Goal: Task Accomplishment & Management: Manage account settings

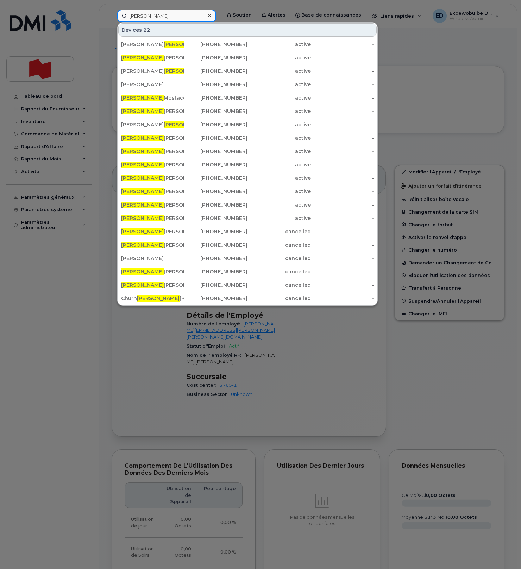
drag, startPoint x: 159, startPoint y: 16, endPoint x: 121, endPoint y: 15, distance: 37.7
click at [121, 15] on input "emma" at bounding box center [166, 16] width 99 height 13
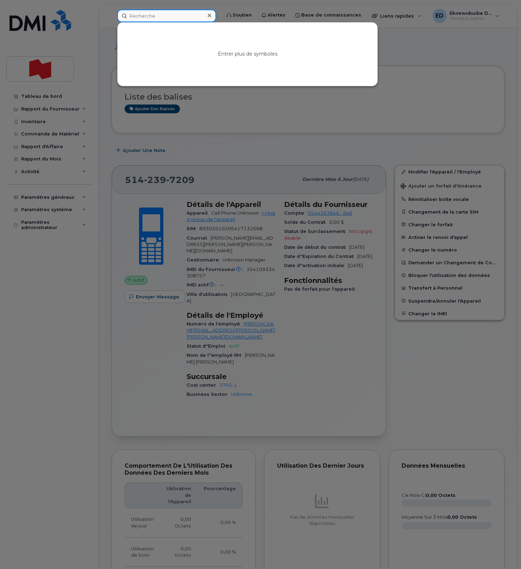
click at [149, 18] on input at bounding box center [166, 16] width 99 height 13
paste input "Nancy St-Amand"
click at [152, 17] on input "Nancy St-Amand" at bounding box center [166, 16] width 99 height 13
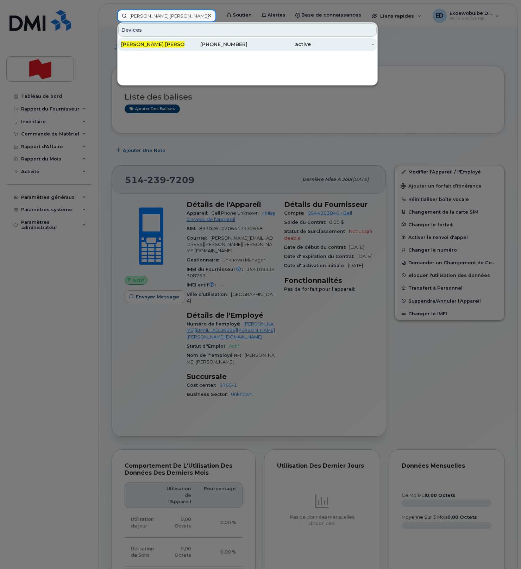
type input "Nancy St Amand"
drag, startPoint x: 150, startPoint y: 47, endPoint x: 155, endPoint y: 49, distance: 5.5
click at [150, 47] on span "Nancy St Amand" at bounding box center [164, 44] width 87 height 6
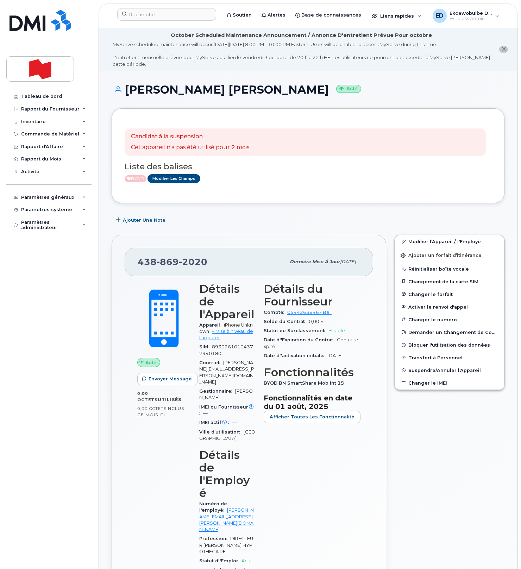
drag, startPoint x: 305, startPoint y: 170, endPoint x: 291, endPoint y: 207, distance: 39.7
click at [305, 170] on h3 "Liste des balises" at bounding box center [308, 166] width 367 height 9
click at [159, 14] on input at bounding box center [166, 14] width 99 height 13
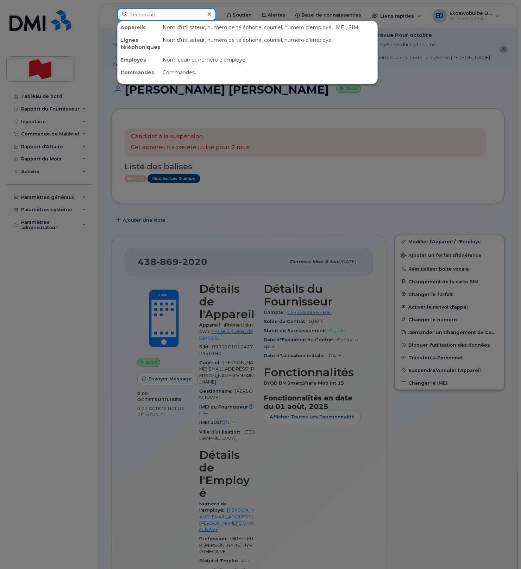
click at [158, 14] on input at bounding box center [166, 14] width 99 height 13
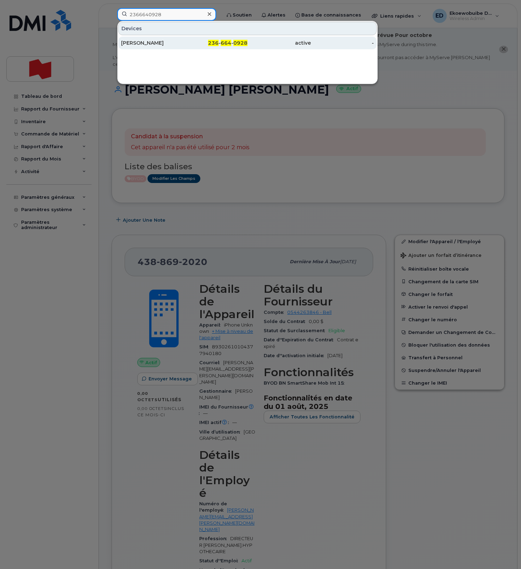
type input "2366640928"
click at [167, 44] on div "Robbie Dumba" at bounding box center [152, 42] width 63 height 7
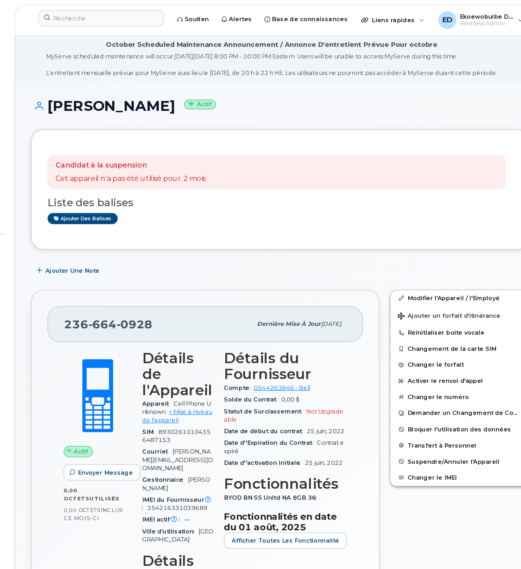
drag, startPoint x: 302, startPoint y: 93, endPoint x: 282, endPoint y: 57, distance: 40.7
click at [323, 73] on div "Robbie Dumba Actif Candidat à la suspension Cet appareil n'a pas été utilisé po…" at bounding box center [308, 527] width 418 height 927
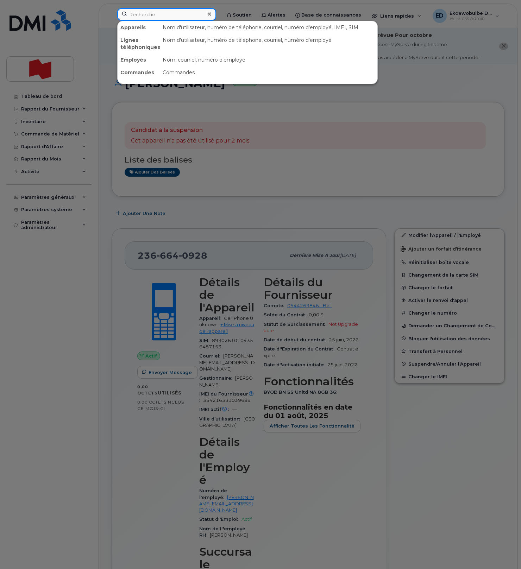
click at [152, 11] on input at bounding box center [166, 14] width 99 height 13
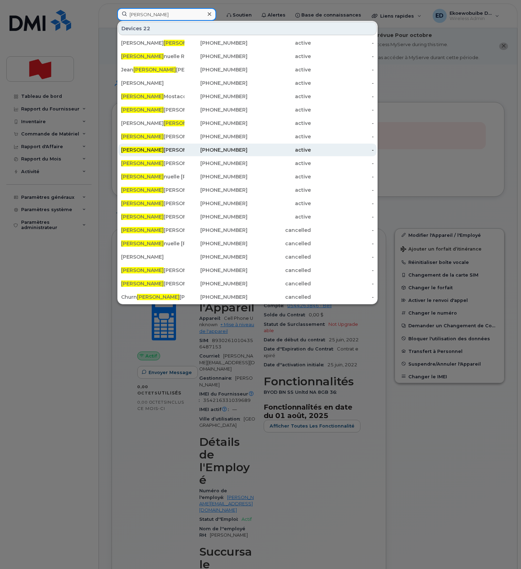
type input "emma"
click at [176, 148] on div "Emma Paola Michaud" at bounding box center [152, 149] width 63 height 7
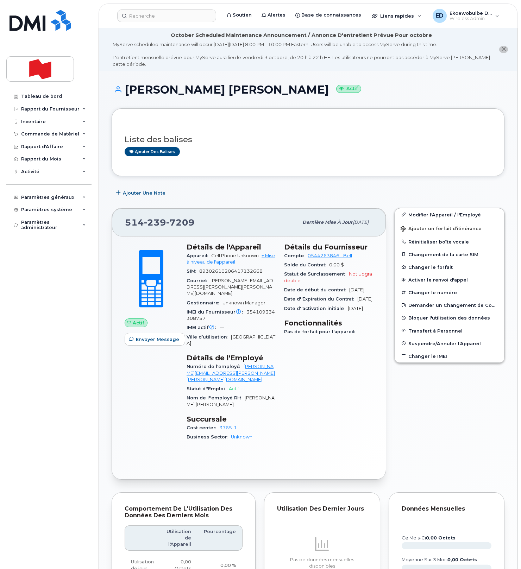
drag, startPoint x: 207, startPoint y: 222, endPoint x: 199, endPoint y: 227, distance: 9.5
click at [205, 224] on div "[PHONE_NUMBER]" at bounding box center [211, 222] width 173 height 15
drag, startPoint x: 201, startPoint y: 226, endPoint x: 128, endPoint y: 225, distance: 73.3
click at [128, 225] on div "514 239 7209" at bounding box center [211, 222] width 173 height 15
copy span "514 239 7209"
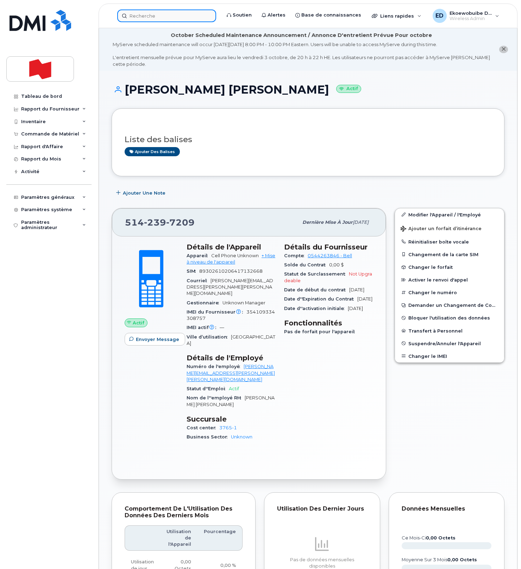
click at [157, 18] on input at bounding box center [166, 16] width 99 height 13
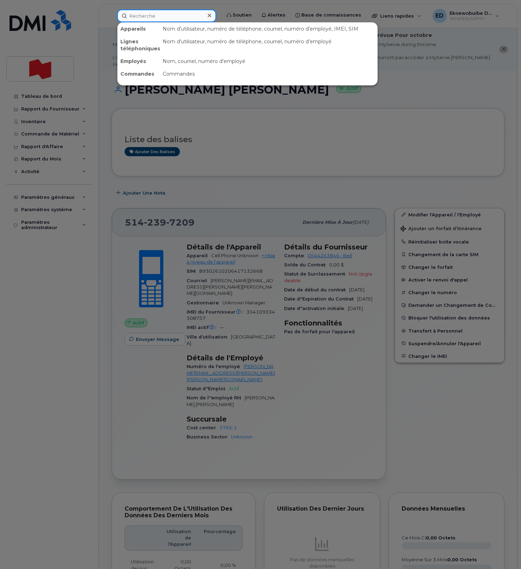
paste input "2366640928"
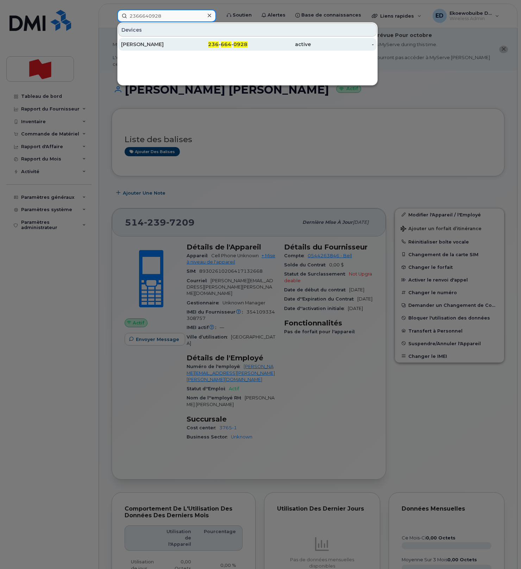
type input "2366640928"
drag, startPoint x: 146, startPoint y: 43, endPoint x: 189, endPoint y: 46, distance: 42.7
click at [146, 43] on div "Robbie Dumba" at bounding box center [152, 44] width 63 height 7
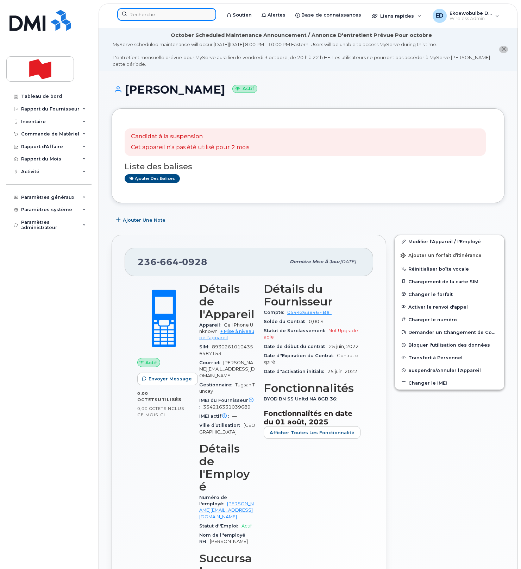
click at [150, 16] on input at bounding box center [166, 14] width 99 height 13
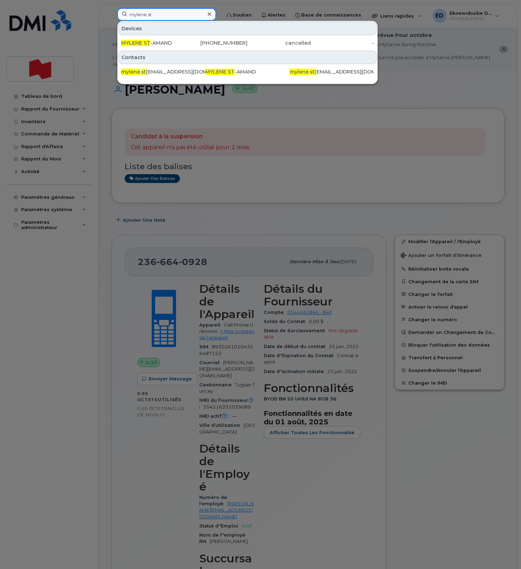
type input "mylene st"
click at [156, 42] on div "MYLENE ST -AMAND" at bounding box center [152, 42] width 63 height 7
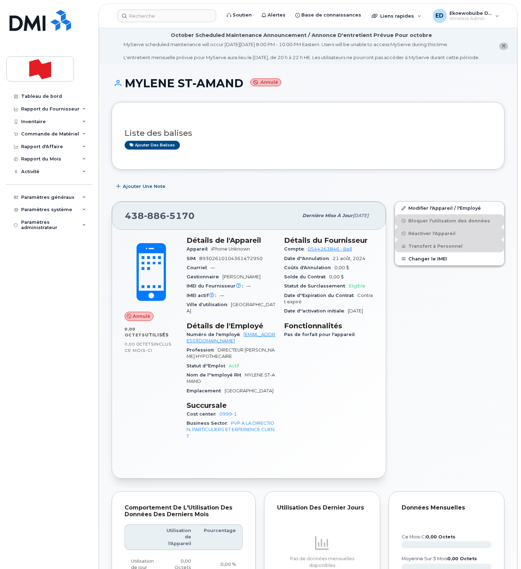
click at [301, 379] on div "Détails du Fournisseur Compte 0544263846 - Bell Date d''Annulation 21 août, 202…" at bounding box center [329, 341] width 98 height 219
drag, startPoint x: 231, startPoint y: 126, endPoint x: 214, endPoint y: 112, distance: 22.3
click at [223, 120] on div "Liste des balises Ajouter des balises" at bounding box center [308, 136] width 393 height 68
drag, startPoint x: 203, startPoint y: 90, endPoint x: 206, endPoint y: 94, distance: 4.8
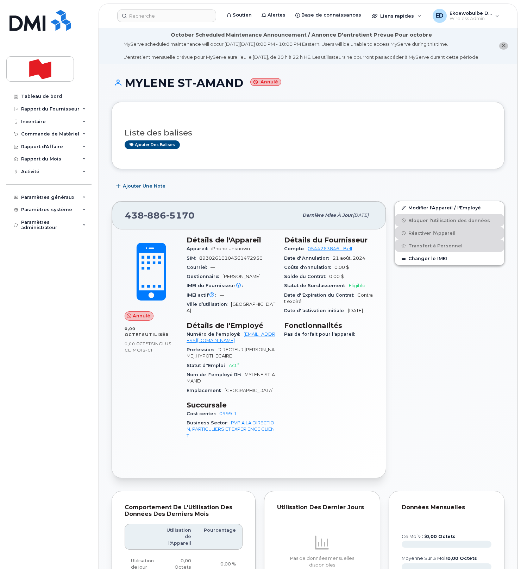
click at [203, 89] on h1 "MYLENE ST-AMAND Annulé" at bounding box center [308, 83] width 393 height 12
click at [234, 89] on h1 "MYLENE ST-AMAND Annulé" at bounding box center [308, 83] width 393 height 12
click at [241, 100] on div "MYLENE ST-AMAND Annulé" at bounding box center [308, 89] width 393 height 25
drag, startPoint x: 241, startPoint y: 92, endPoint x: 129, endPoint y: 90, distance: 112.4
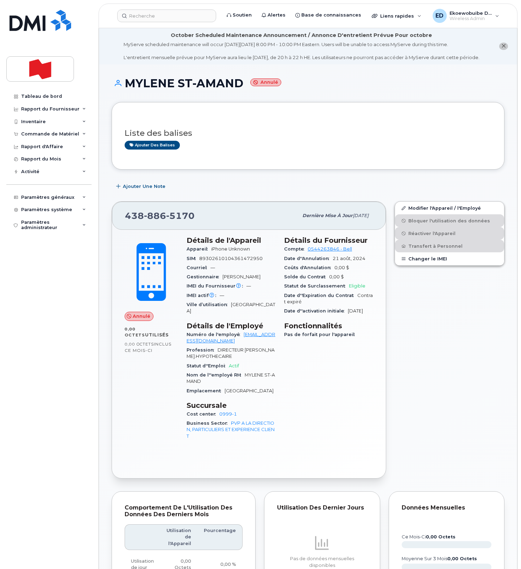
click at [129, 89] on h1 "MYLENE ST-AMAND Annulé" at bounding box center [308, 83] width 393 height 12
copy h1 "MYLENE ST-AMAND"
click at [141, 15] on input at bounding box center [166, 16] width 99 height 13
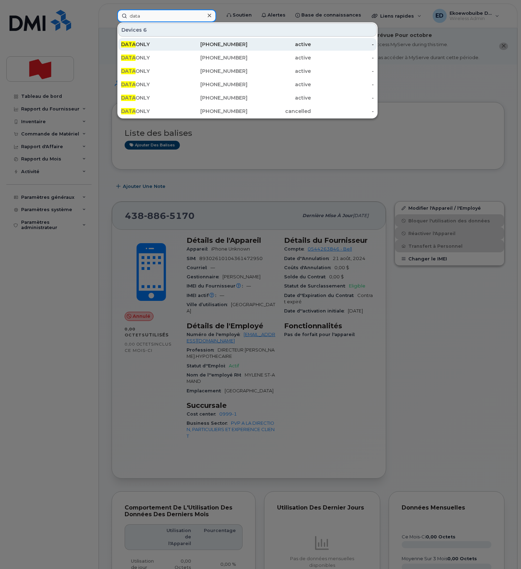
type input "data"
click at [151, 46] on div "DATA ONLY" at bounding box center [152, 44] width 63 height 7
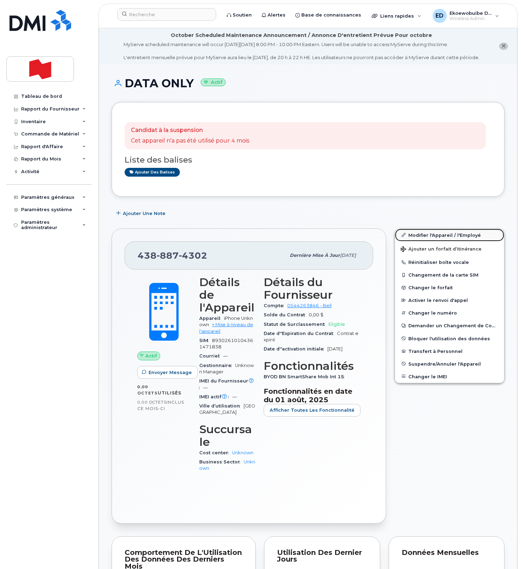
click at [423, 240] on link "Modifier l'Appareil / l'Employé" at bounding box center [449, 235] width 109 height 13
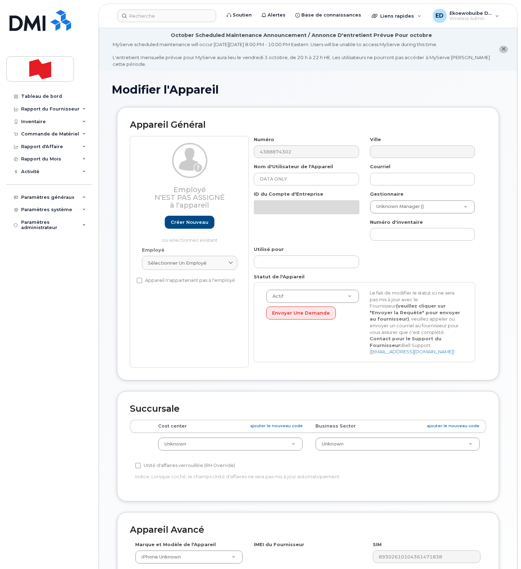
select select "22916206"
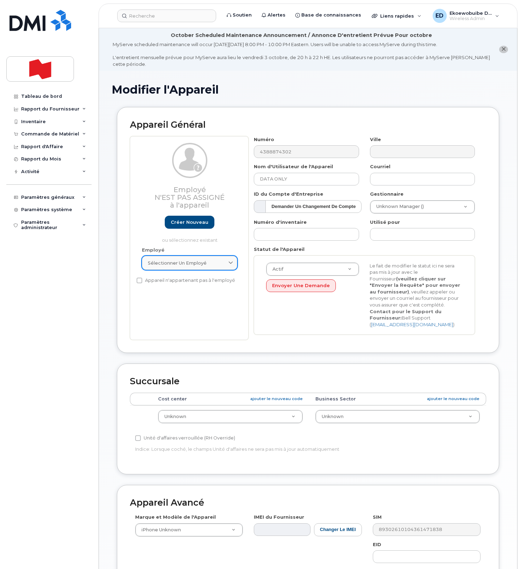
click at [206, 261] on link "Sélectionner un employé" at bounding box center [189, 263] width 95 height 14
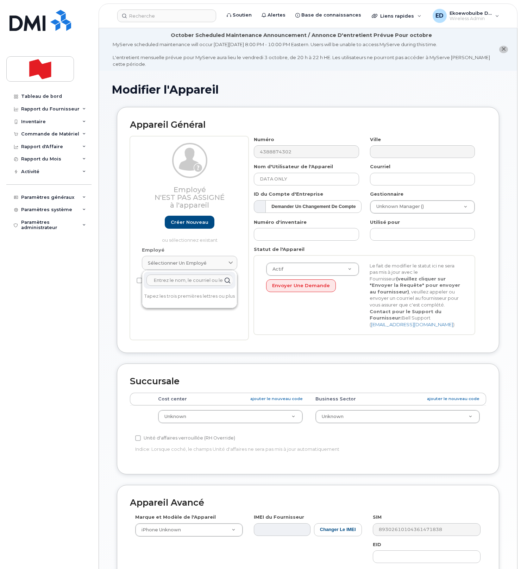
paste input "MYLENE ST-AMAND"
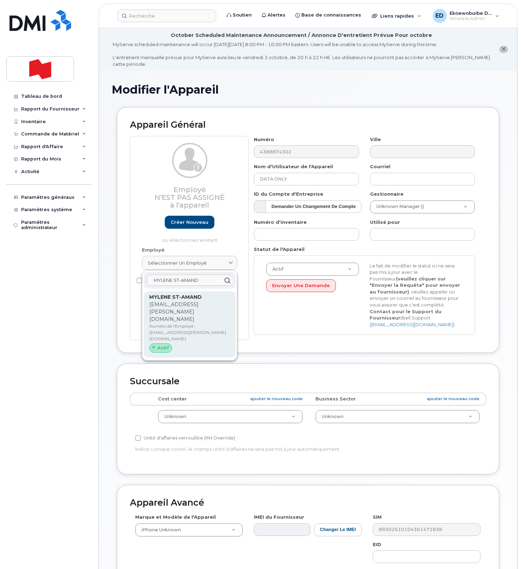
type input "MYLENE ST-AMAND"
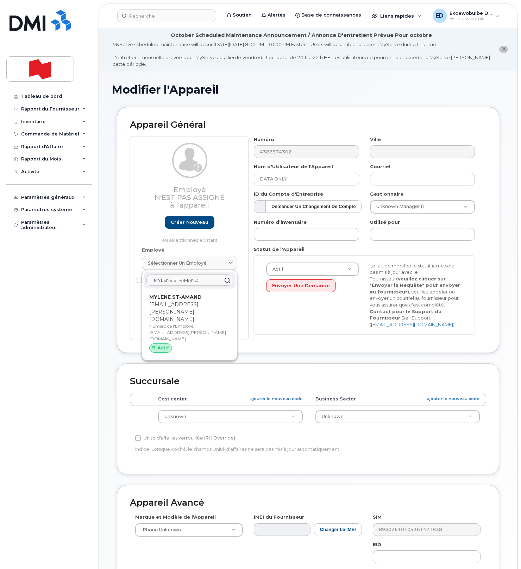
click at [185, 308] on p "[EMAIL_ADDRESS][PERSON_NAME][DOMAIN_NAME]" at bounding box center [189, 312] width 81 height 22
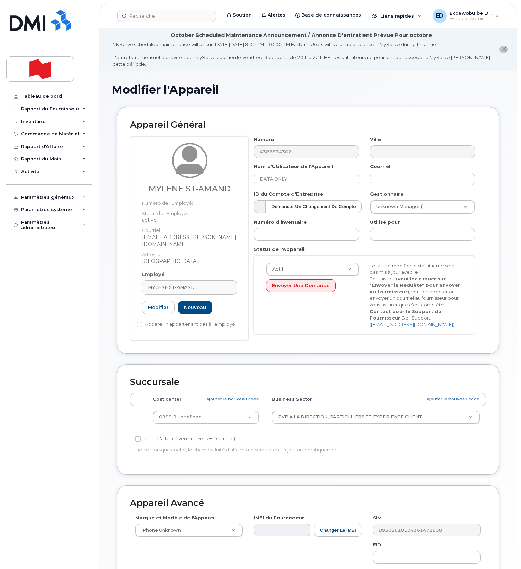
type input "[EMAIL_ADDRESS][PERSON_NAME][DOMAIN_NAME]"
type input "MYLENE ST-AMAND"
type input "[EMAIL_ADDRESS][PERSON_NAME][DOMAIN_NAME]"
type input "22916643"
select select "22917077"
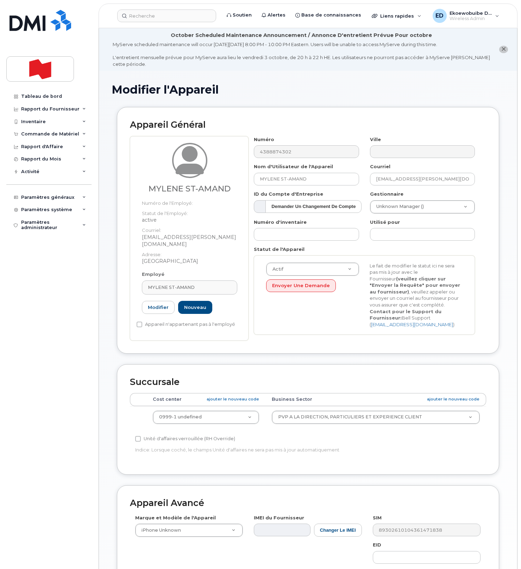
drag, startPoint x: 314, startPoint y: 383, endPoint x: 331, endPoint y: 403, distance: 26.5
click at [313, 383] on h2 "Succursale" at bounding box center [308, 383] width 356 height 10
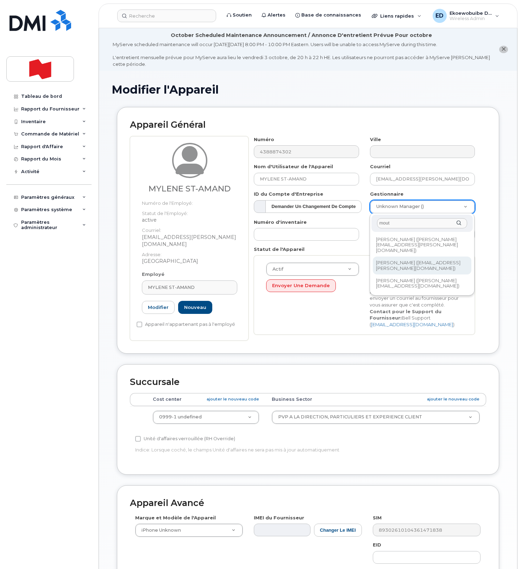
type input "mout"
type input "1921093"
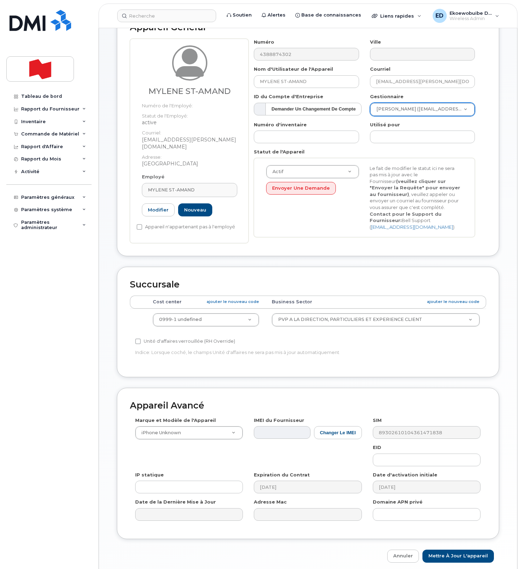
scroll to position [127, 0]
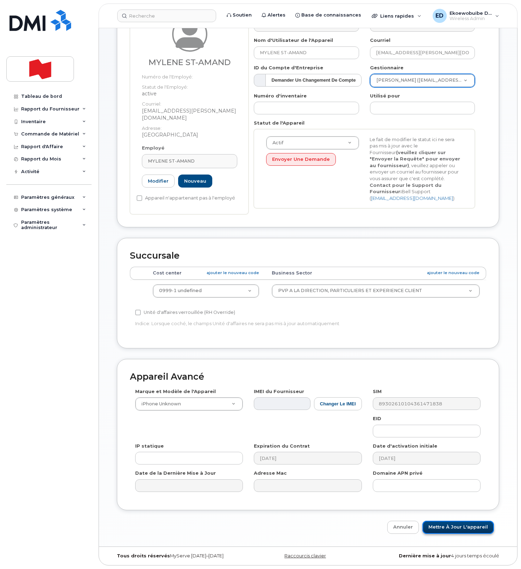
click at [446, 531] on input "Mettre à jour l'appareil" at bounding box center [458, 527] width 71 height 13
type input "Sauvegarde..."
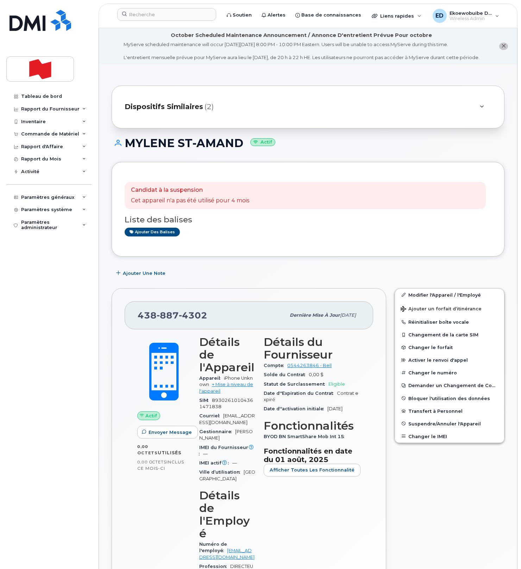
click at [211, 330] on div "[PHONE_NUMBER] Dernière mise à jour [DATE]" at bounding box center [249, 315] width 249 height 28
drag, startPoint x: 210, startPoint y: 328, endPoint x: 138, endPoint y: 326, distance: 71.9
click at [138, 323] on div "[PHONE_NUMBER]" at bounding box center [212, 315] width 148 height 15
copy span "[PHONE_NUMBER]"
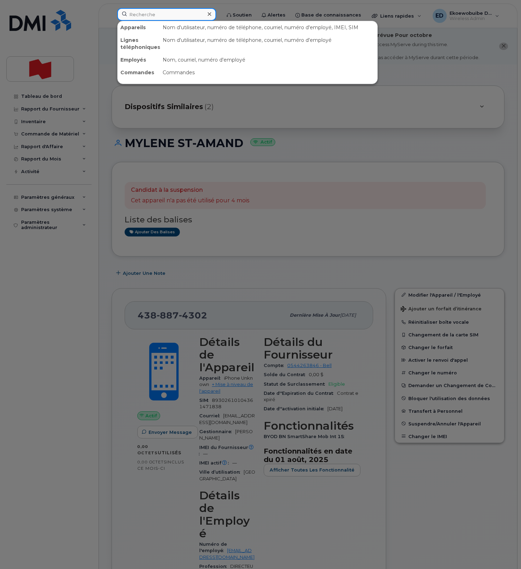
click at [150, 17] on input at bounding box center [166, 14] width 99 height 13
paste input "4388874302"
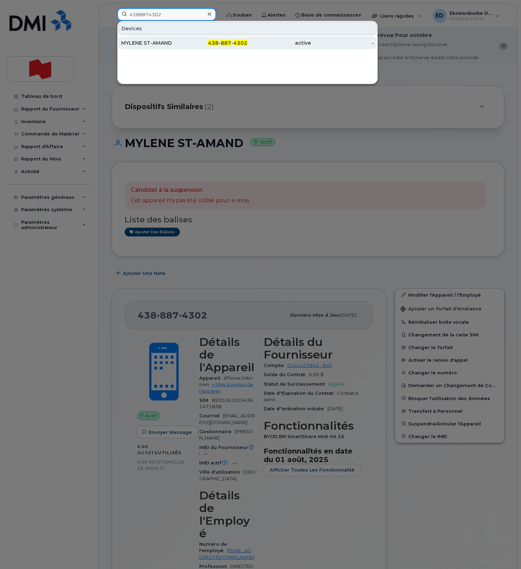
type input "4388874302"
click at [147, 46] on div "MYLENE ST-AMAND" at bounding box center [152, 42] width 63 height 7
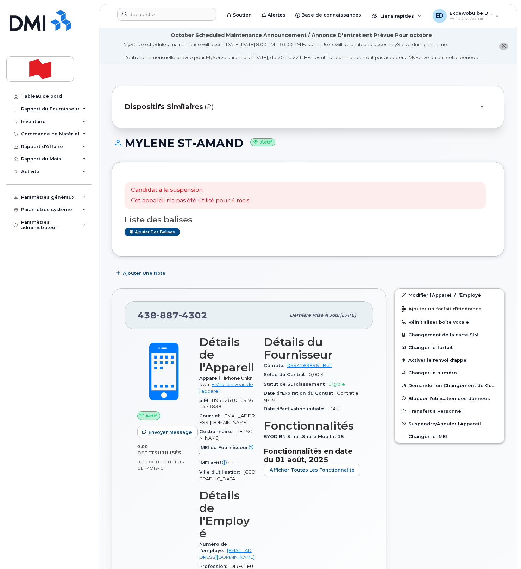
click at [272, 256] on div "Candidat à la suspension Cet appareil n'a pas été utilisé pour 4 mois Liste des…" at bounding box center [308, 209] width 393 height 95
click at [470, 112] on div "Dispositifs Similaires (2)" at bounding box center [298, 107] width 347 height 17
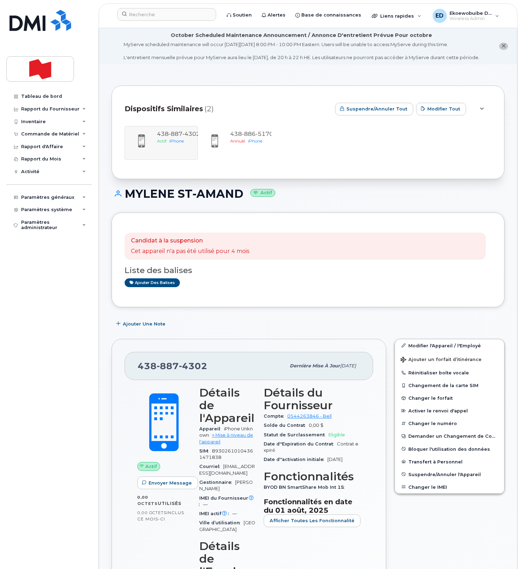
click at [351, 307] on div "Candidat à la suspension Cet appareil n'a pas été utilisé pour 4 mois Liste des…" at bounding box center [308, 260] width 393 height 95
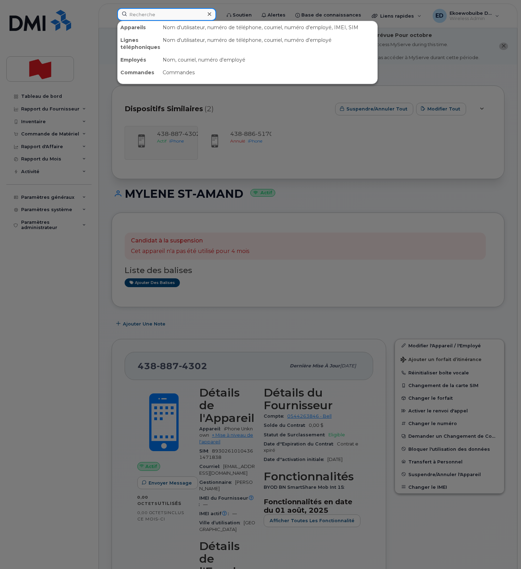
click at [154, 14] on input at bounding box center [166, 14] width 99 height 13
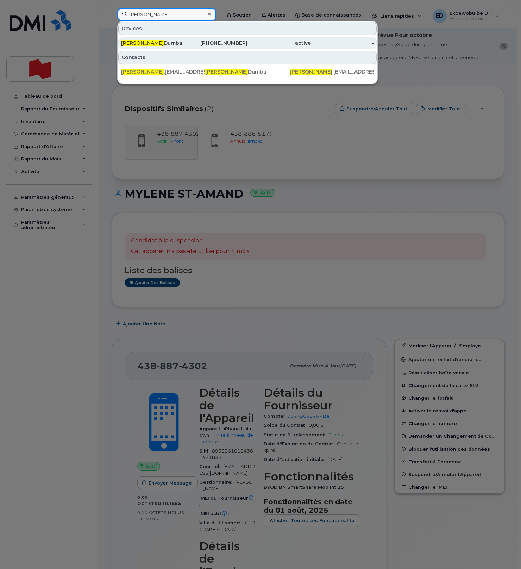
type input "robbie"
click at [144, 45] on div "Robbie Dumba" at bounding box center [152, 42] width 63 height 7
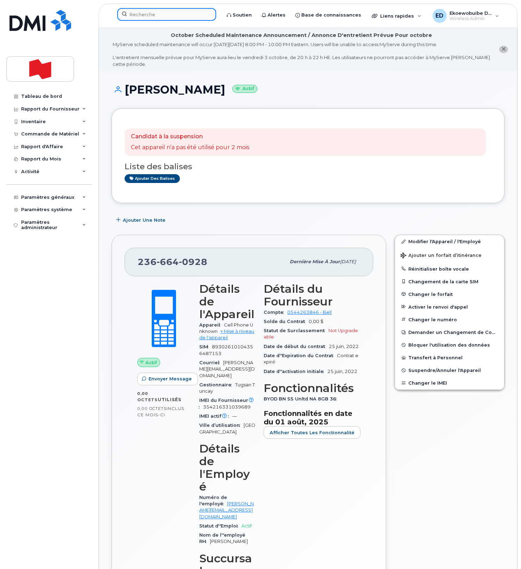
click at [166, 16] on input at bounding box center [166, 14] width 99 height 13
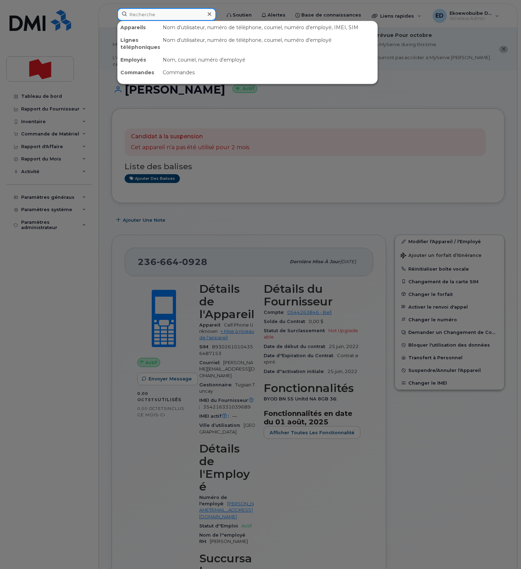
paste input "(647) 654-7614"
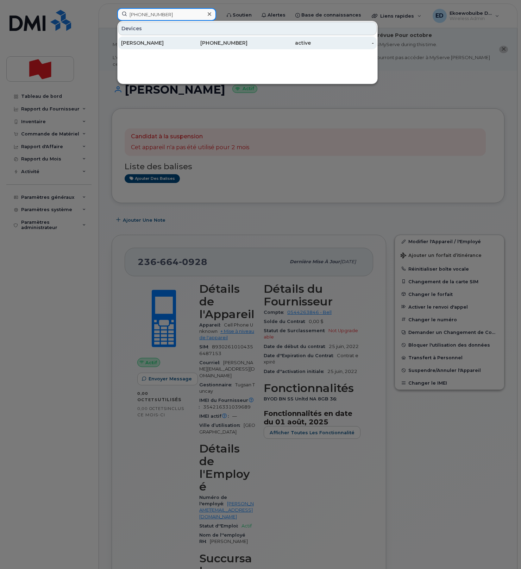
type input "(647) 654-7614"
click at [144, 44] on div "Chris Miller" at bounding box center [152, 42] width 63 height 7
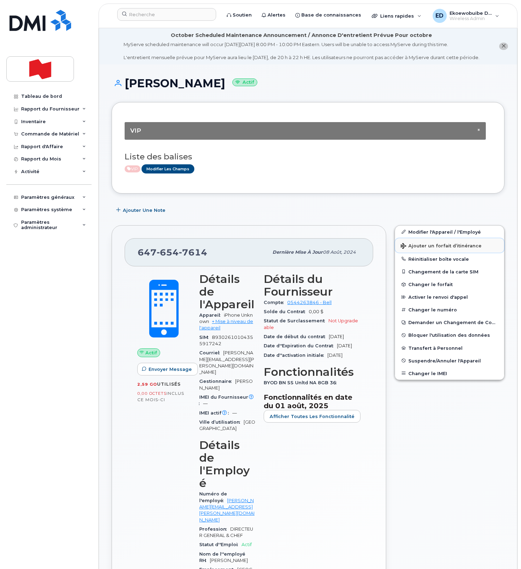
click at [419, 250] on span "Ajouter un forfait d’itinérance" at bounding box center [441, 246] width 81 height 7
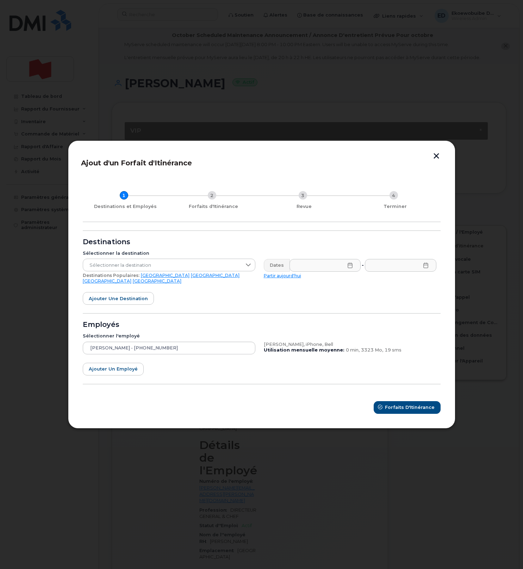
click at [131, 279] on link "[GEOGRAPHIC_DATA]" at bounding box center [107, 281] width 49 height 5
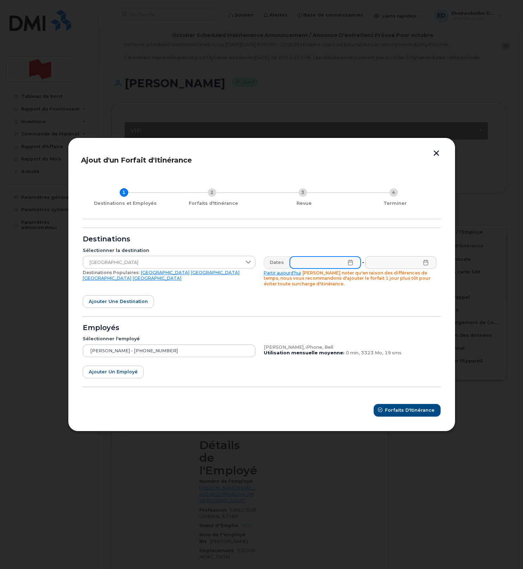
click at [345, 262] on input "text" at bounding box center [324, 262] width 71 height 13
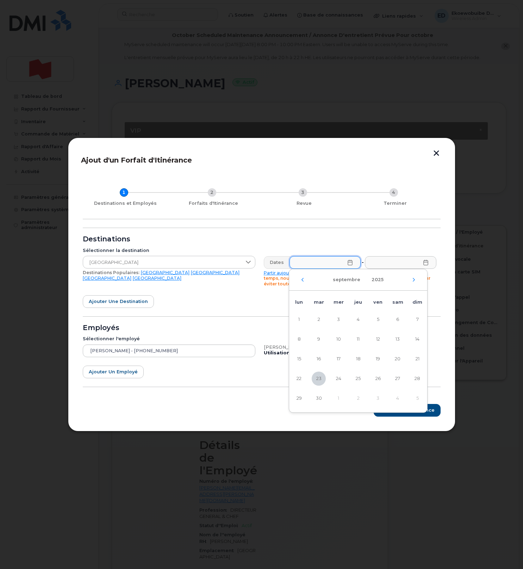
click at [413, 283] on div "septembre 2025" at bounding box center [358, 279] width 138 height 21
click at [414, 281] on icon "Mois suivant" at bounding box center [414, 280] width 4 height 6
click at [338, 361] on span "15" at bounding box center [338, 359] width 14 height 14
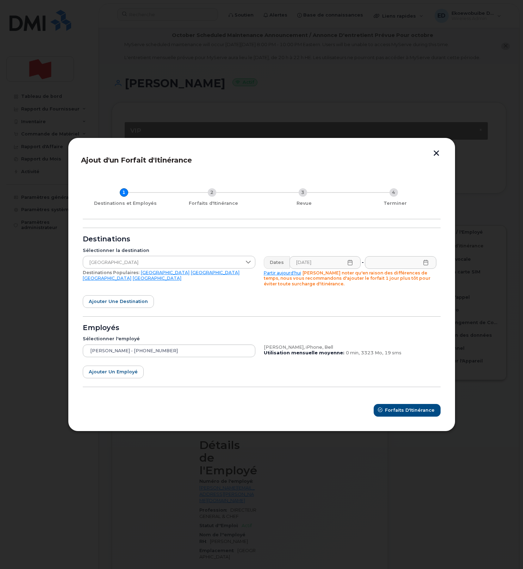
click at [351, 263] on icon at bounding box center [350, 263] width 6 height 6
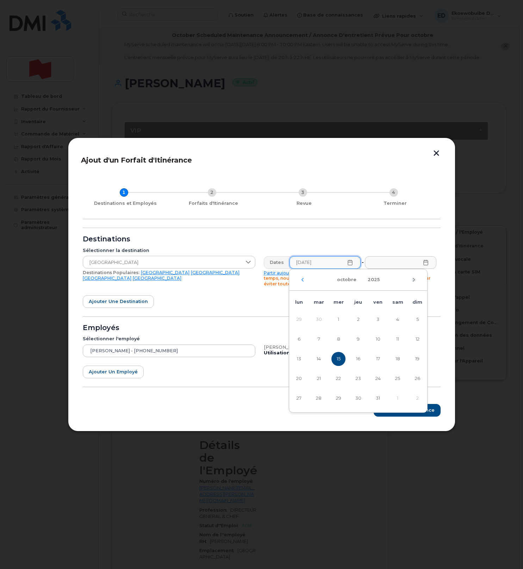
click at [414, 282] on icon "Mois suivant" at bounding box center [414, 280] width 4 height 6
click at [379, 361] on span "14" at bounding box center [378, 359] width 14 height 14
type input "14/11/2025"
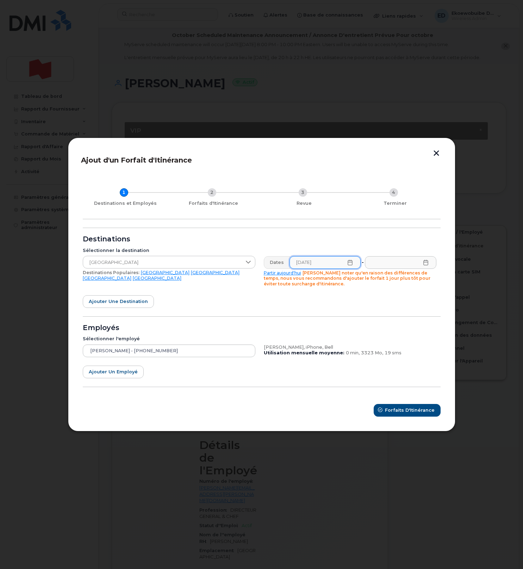
click at [425, 264] on icon at bounding box center [426, 263] width 6 height 6
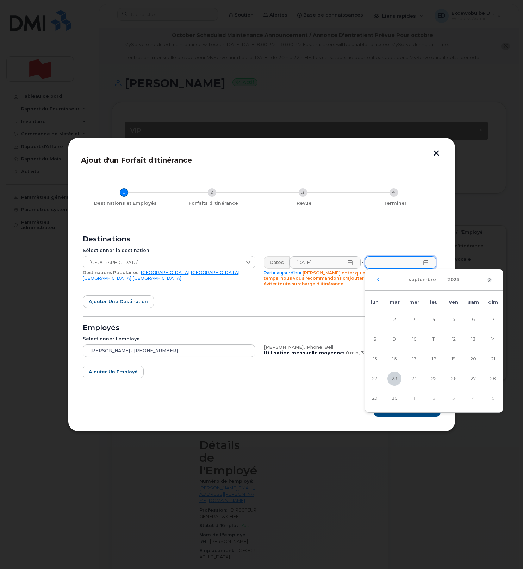
click at [487, 280] on icon "Mois suivant" at bounding box center [489, 280] width 4 height 6
click at [488, 280] on icon "Mois suivant" at bounding box center [489, 280] width 4 height 6
click at [375, 399] on span "24" at bounding box center [375, 399] width 14 height 14
type input "24/11/2025"
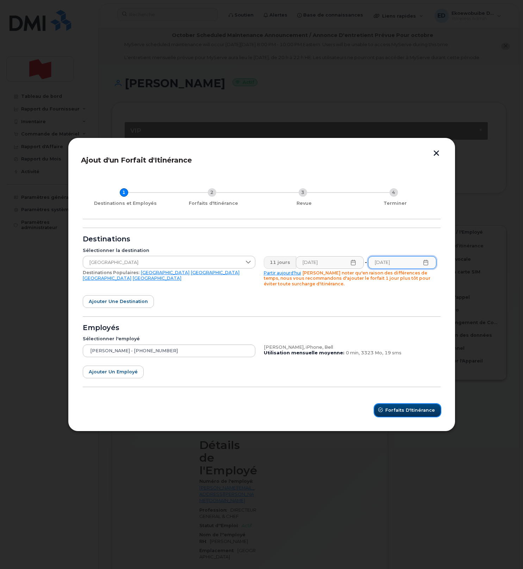
click at [397, 413] on span "Forfaits d'Itinérance" at bounding box center [410, 410] width 50 height 7
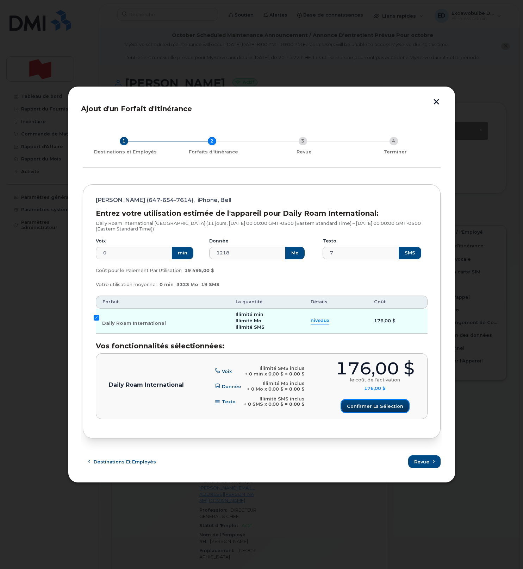
click at [370, 405] on span "Confirmer la sélection" at bounding box center [375, 406] width 56 height 7
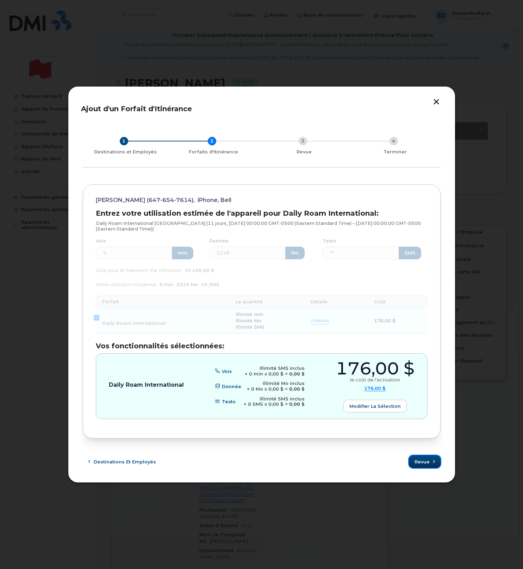
click at [417, 463] on span "Revue" at bounding box center [421, 462] width 15 height 7
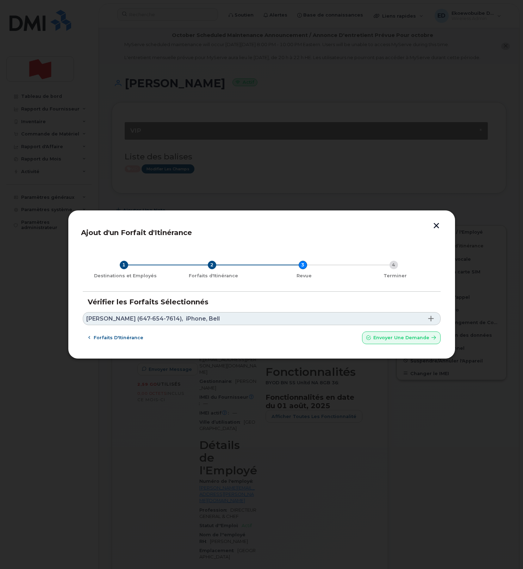
click at [211, 316] on link "Chris Miller (647-654-7614), iPhone, Bell" at bounding box center [262, 318] width 358 height 13
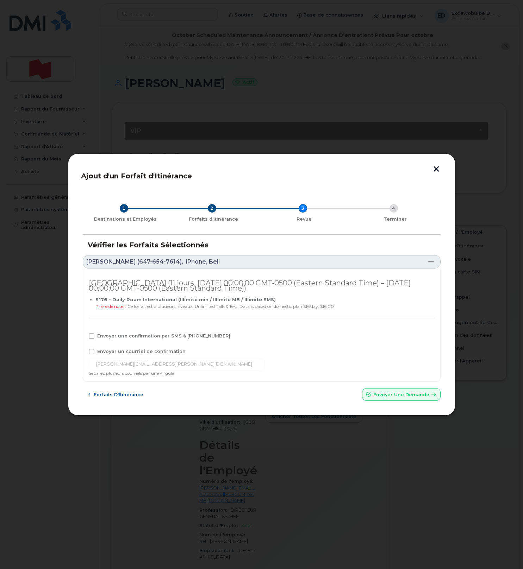
drag, startPoint x: 93, startPoint y: 336, endPoint x: 92, endPoint y: 351, distance: 15.2
click at [93, 336] on span at bounding box center [92, 336] width 6 height 6
click at [84, 336] on input "Envoyer une confirmation par SMS à 647-654-7614" at bounding box center [82, 335] width 4 height 4
checkbox input "true"
drag, startPoint x: 92, startPoint y: 351, endPoint x: 88, endPoint y: 398, distance: 47.0
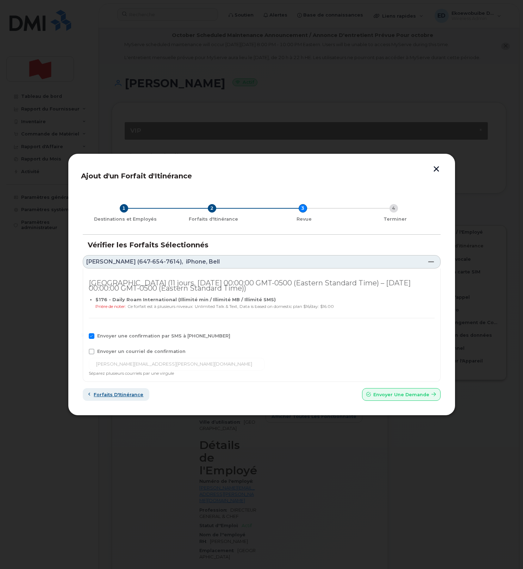
click at [92, 351] on span at bounding box center [92, 352] width 6 height 6
click at [84, 351] on input "Envoyer un courriel de confirmation" at bounding box center [82, 351] width 4 height 4
checkbox input "true"
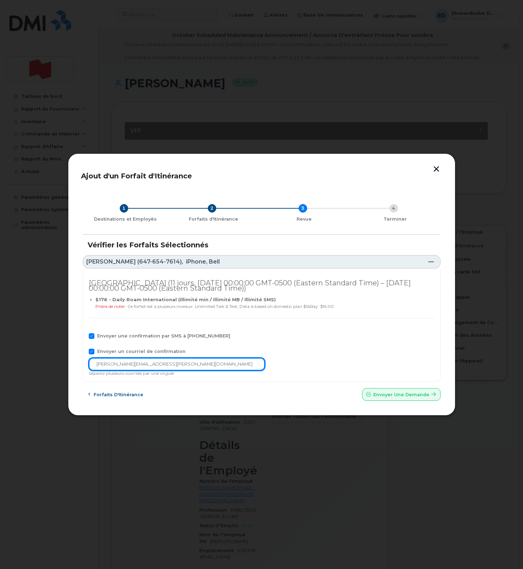
drag, startPoint x: 166, startPoint y: 365, endPoint x: 75, endPoint y: 364, distance: 91.2
click at [75, 364] on div "Ajout d'un Forfait d'Itinérance 1 Destinations et Employés 2 Forfaits d'Itinéra…" at bounding box center [261, 285] width 387 height 263
paste input "telecom-voix@bnc.ca"
type input "telecom-voix@bnc.ca"
click at [398, 396] on span "Envoyer une Demande" at bounding box center [401, 395] width 56 height 7
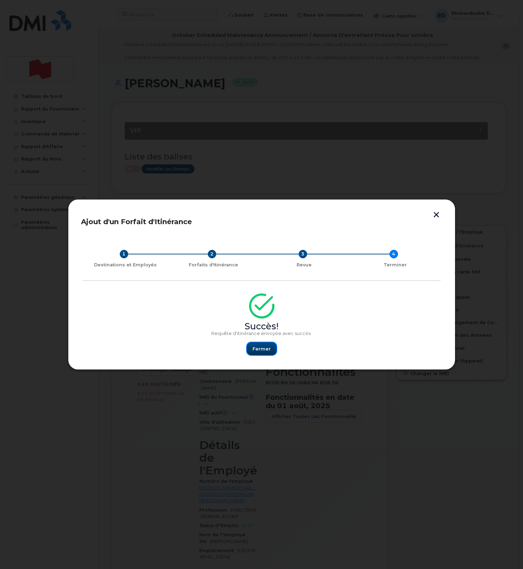
click at [259, 351] on span "Fermer" at bounding box center [261, 349] width 18 height 7
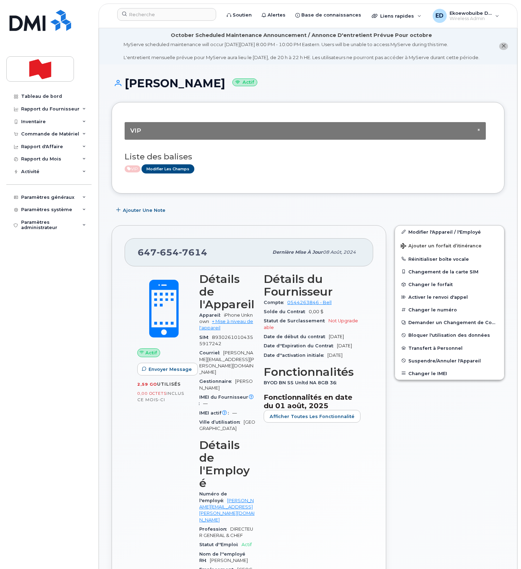
drag, startPoint x: 216, startPoint y: 187, endPoint x: 211, endPoint y: 150, distance: 36.9
click at [215, 181] on div "× VIP Liste des balises VIP Modifier les Champs" at bounding box center [308, 148] width 367 height 66
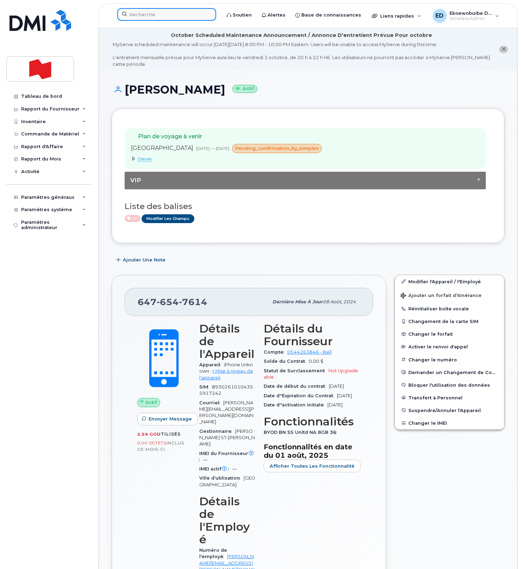
click at [163, 17] on input at bounding box center [166, 14] width 99 height 13
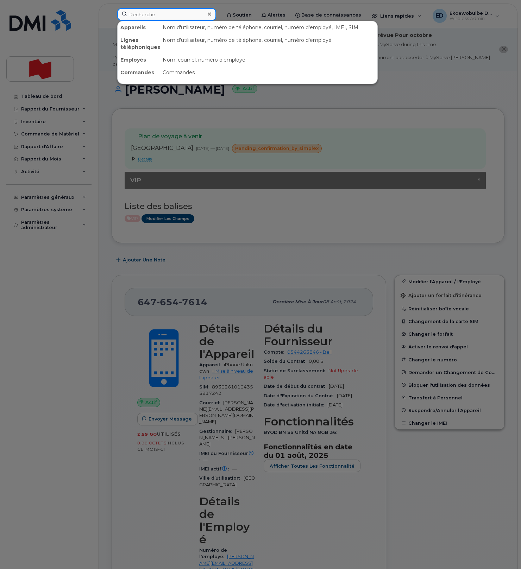
paste input "[PHONE_NUMBER]"
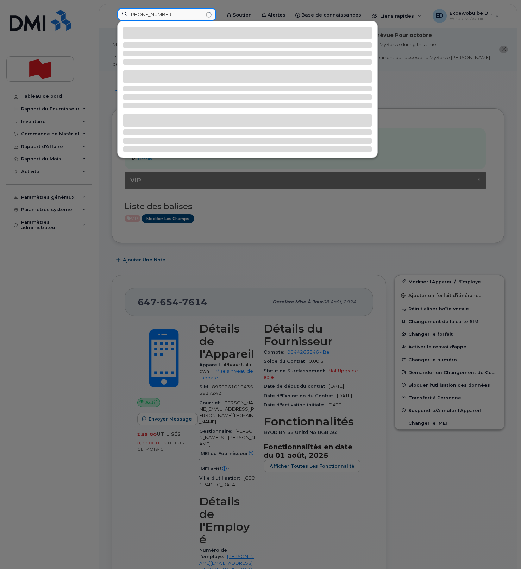
scroll to position [4, 0]
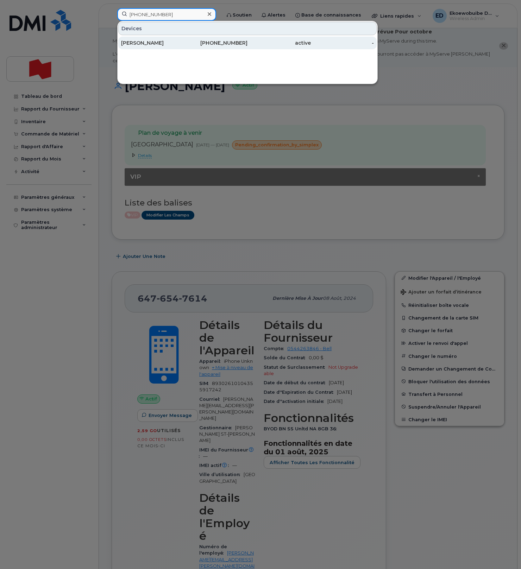
type input "(647) 654-7616"
drag, startPoint x: 139, startPoint y: 42, endPoint x: 148, endPoint y: 48, distance: 10.8
click at [139, 42] on div "Nicole Miller" at bounding box center [152, 42] width 63 height 7
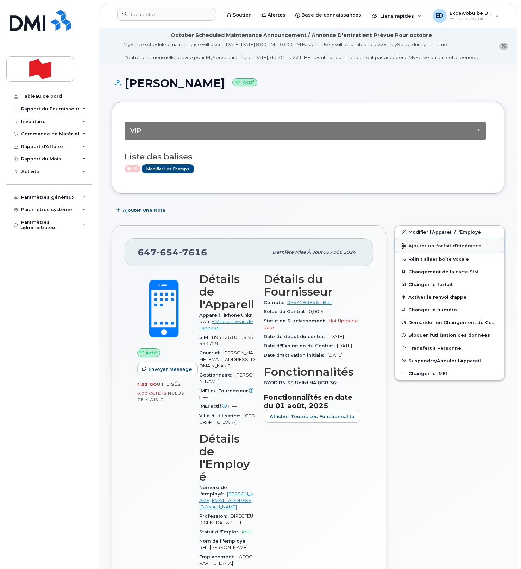
click at [418, 250] on span "Ajouter un forfait d’itinérance" at bounding box center [441, 246] width 81 height 7
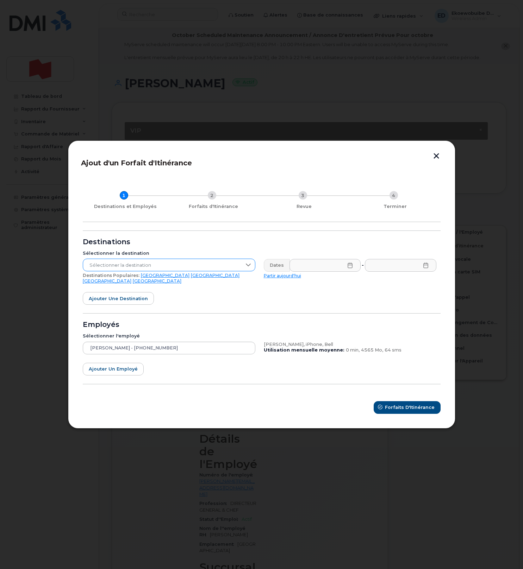
click at [221, 271] on span "Sélectionner la destination" at bounding box center [162, 265] width 158 height 13
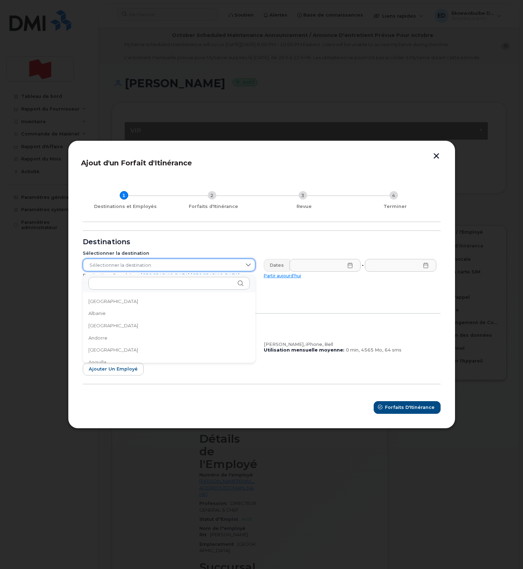
click at [206, 270] on span "Sélectionner la destination" at bounding box center [162, 265] width 158 height 13
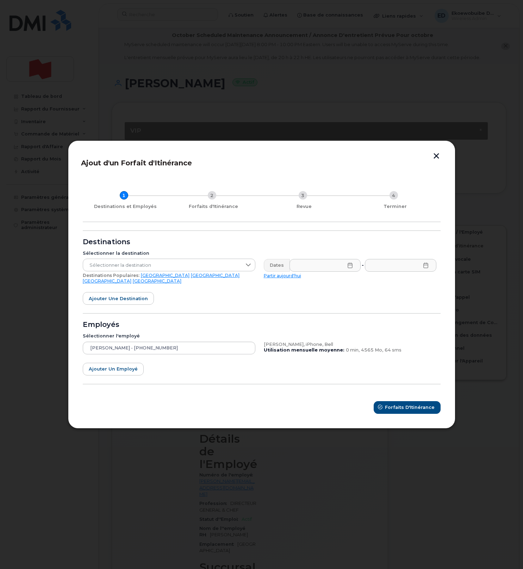
drag, startPoint x: 176, startPoint y: 294, endPoint x: 173, endPoint y: 284, distance: 10.8
click at [176, 294] on form "Destinations Sélectionner la destination Sélectionner la destination Destinatio…" at bounding box center [262, 322] width 358 height 183
click at [131, 280] on link "Royaume-Uni" at bounding box center [107, 281] width 49 height 5
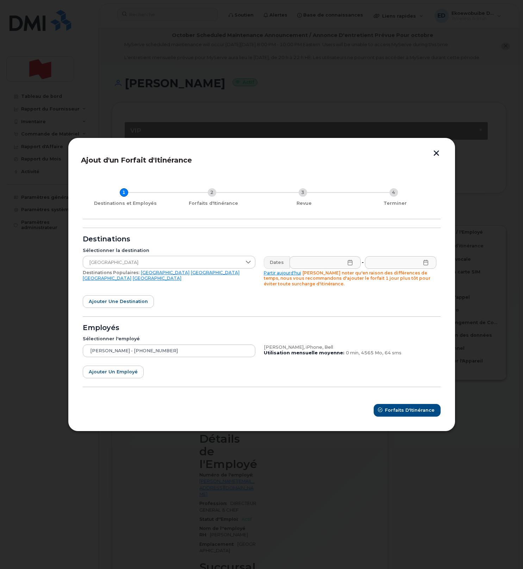
click at [348, 263] on icon at bounding box center [350, 263] width 6 height 6
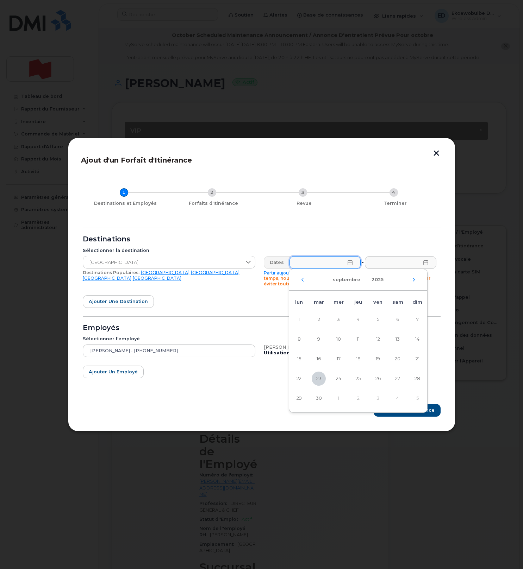
click at [416, 280] on div "septembre 2025" at bounding box center [358, 279] width 138 height 21
click at [413, 280] on icon "Mois suivant" at bounding box center [414, 280] width 4 height 6
click at [377, 378] on span "21" at bounding box center [378, 379] width 14 height 14
type input "21/11/2025"
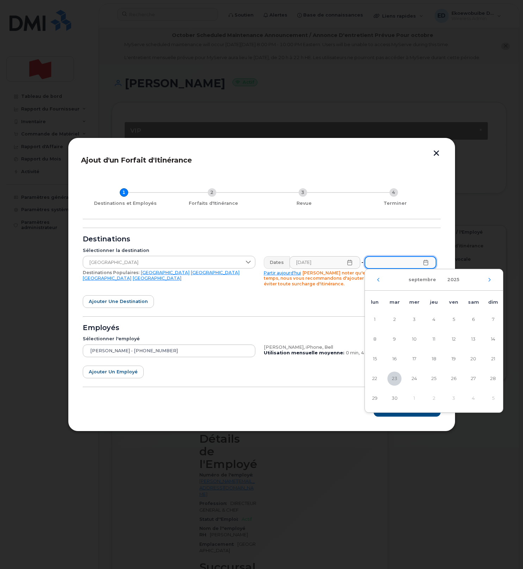
click at [427, 268] on input "text" at bounding box center [399, 262] width 71 height 13
click at [486, 282] on div "septembre 2025" at bounding box center [434, 279] width 138 height 21
click at [488, 281] on icon "Mois suivant" at bounding box center [489, 280] width 4 height 6
click at [378, 396] on span "24" at bounding box center [375, 399] width 14 height 14
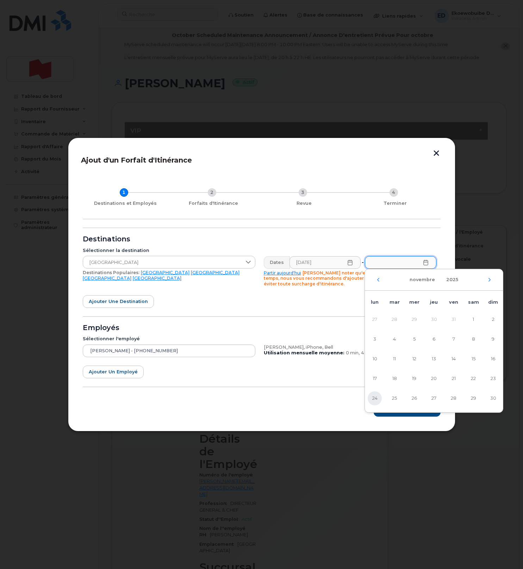
type input "24/11/2025"
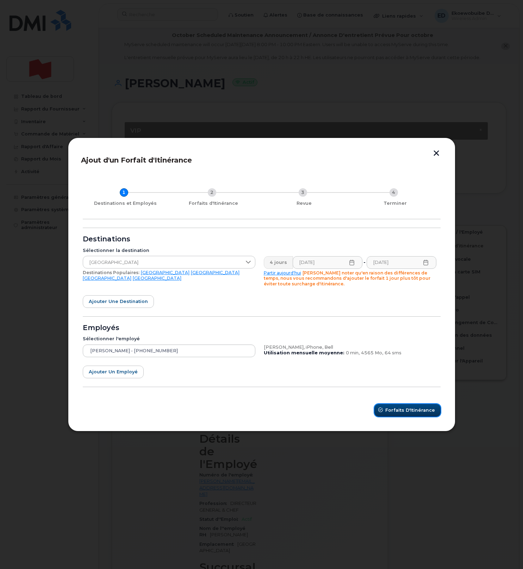
click at [397, 410] on span "Forfaits d'Itinérance" at bounding box center [410, 410] width 50 height 7
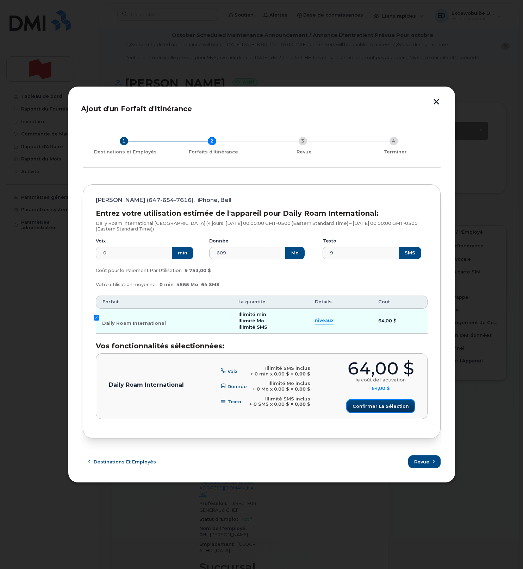
drag, startPoint x: 371, startPoint y: 404, endPoint x: 374, endPoint y: 407, distance: 4.8
click at [374, 407] on span "Confirmer la sélection" at bounding box center [381, 406] width 56 height 7
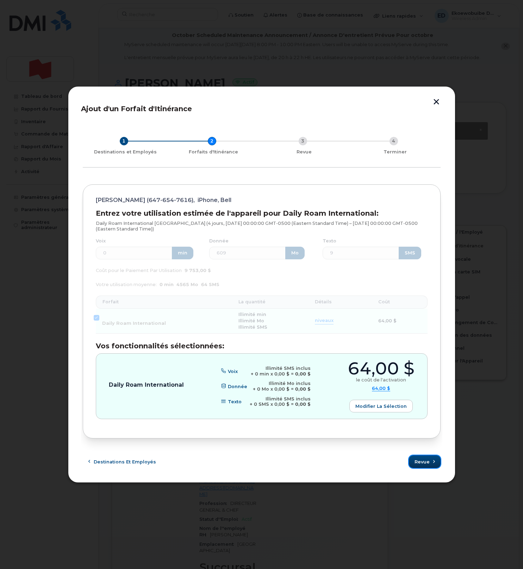
click at [424, 459] on button "Revue" at bounding box center [425, 462] width 32 height 13
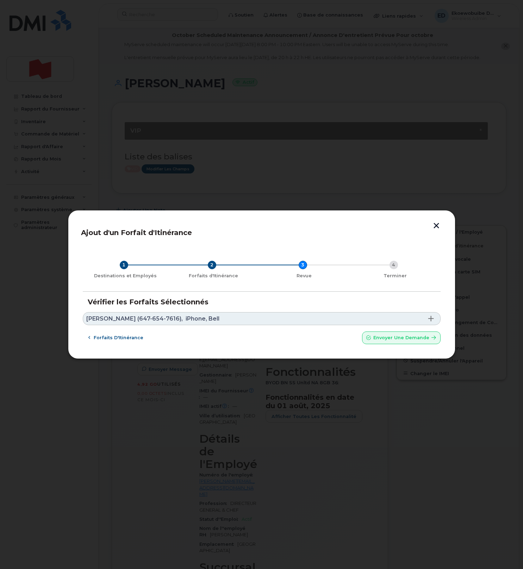
click at [220, 316] on link "Nicole Miller (647-654-7616), iPhone, Bell" at bounding box center [262, 318] width 358 height 13
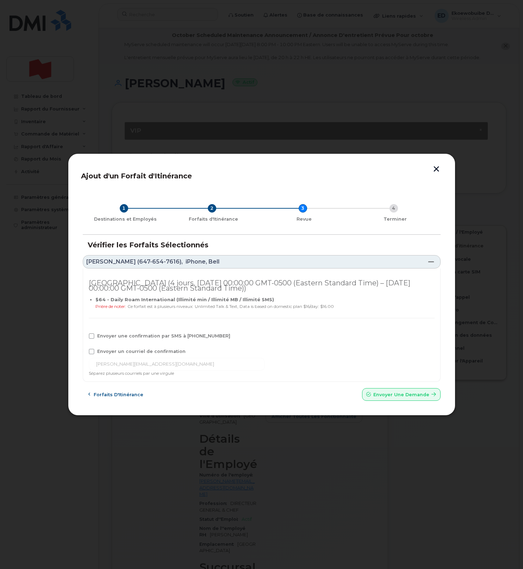
click at [92, 353] on span at bounding box center [92, 352] width 6 height 6
click at [84, 353] on input "Envoyer un courriel de confirmation" at bounding box center [82, 351] width 4 height 4
checkbox input "true"
click at [91, 343] on div "Royaume-Uni (4 jours, Fri Nov 21 2025 00:00:00 GMT-0500 (Eastern Standard Time)…" at bounding box center [262, 326] width 358 height 114
click at [91, 339] on div "Envoyer une confirmation par SMS à 647-654-7616" at bounding box center [262, 337] width 346 height 9
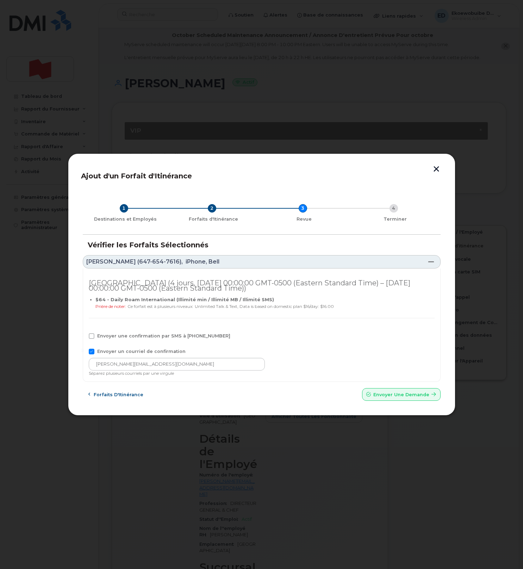
click at [92, 336] on span at bounding box center [92, 336] width 6 height 6
click at [84, 336] on input "Envoyer une confirmation par SMS à 647-654-7616" at bounding box center [82, 335] width 4 height 4
checkbox input "true"
drag, startPoint x: 160, startPoint y: 366, endPoint x: 88, endPoint y: 364, distance: 71.5
click at [89, 364] on input "nicole.miller@nbc.ca" at bounding box center [177, 364] width 176 height 13
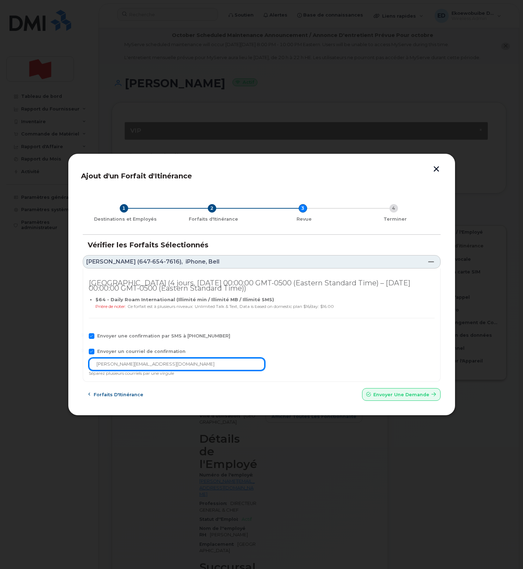
paste input "[EMAIL_ADDRESS][DOMAIN_NAME]"
type input "[EMAIL_ADDRESS][DOMAIN_NAME]"
click at [397, 398] on span "Envoyer une Demande" at bounding box center [401, 395] width 56 height 7
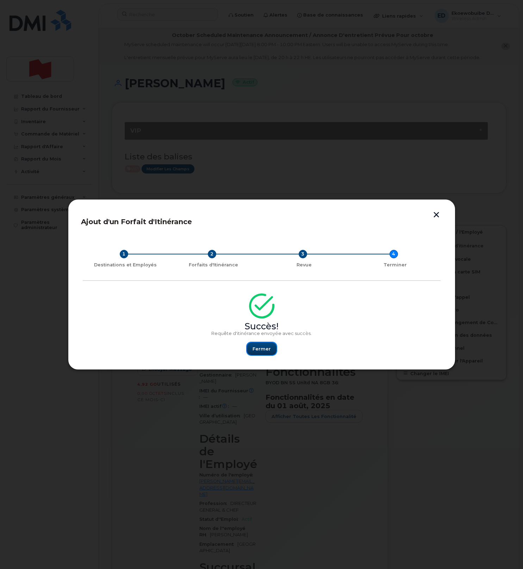
click at [266, 351] on span "Fermer" at bounding box center [261, 349] width 18 height 7
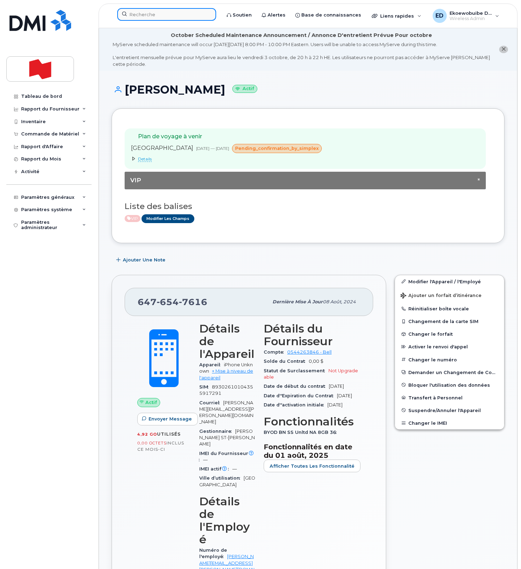
click at [171, 16] on input at bounding box center [166, 14] width 99 height 13
click at [170, 16] on input at bounding box center [166, 14] width 99 height 13
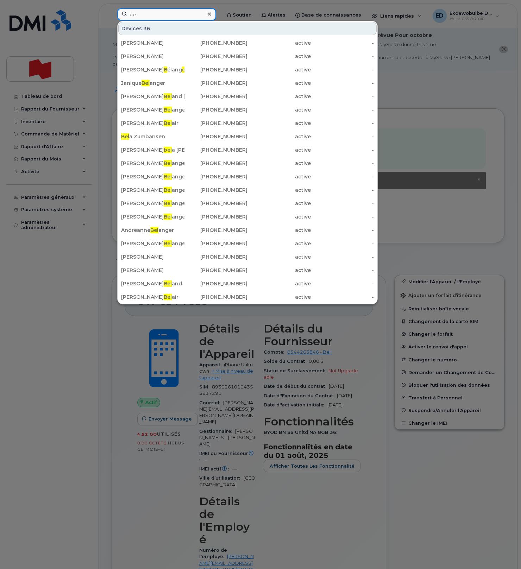
type input "b"
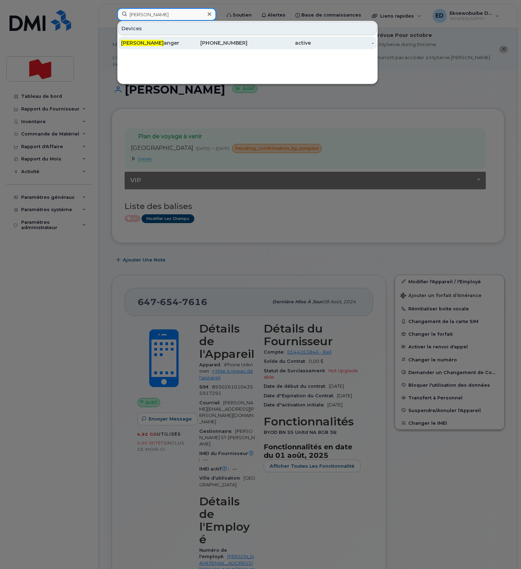
type input "[PERSON_NAME]"
drag, startPoint x: 154, startPoint y: 46, endPoint x: 158, endPoint y: 48, distance: 4.9
click at [154, 46] on div "Laurence Bel anger" at bounding box center [152, 42] width 63 height 7
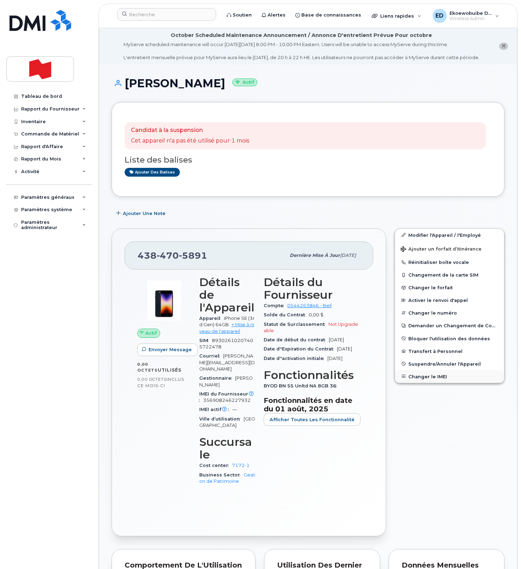
click at [417, 383] on button "Changer le IMEI" at bounding box center [449, 376] width 109 height 13
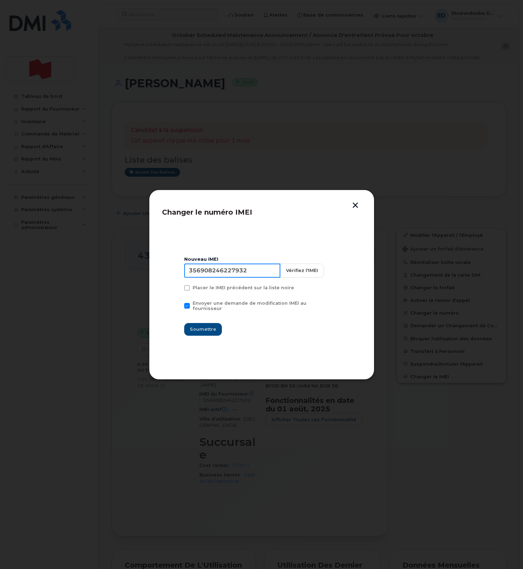
click at [223, 276] on input "356908246227932" at bounding box center [232, 271] width 96 height 14
type input "354216330833603"
click at [204, 326] on span "Soumettre" at bounding box center [203, 329] width 26 height 7
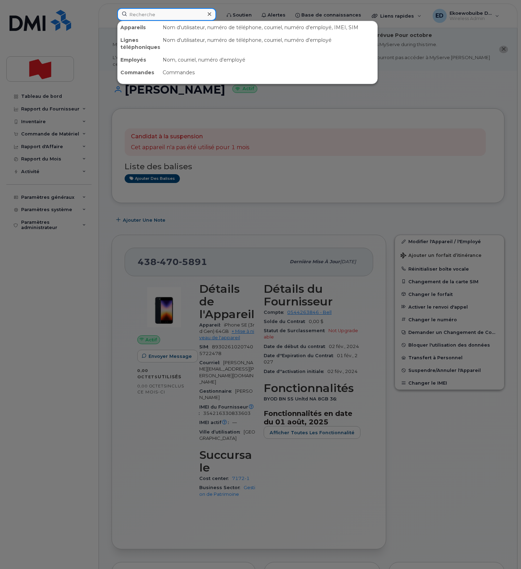
click at [161, 17] on input at bounding box center [166, 14] width 99 height 13
paste input "514-793-2918"
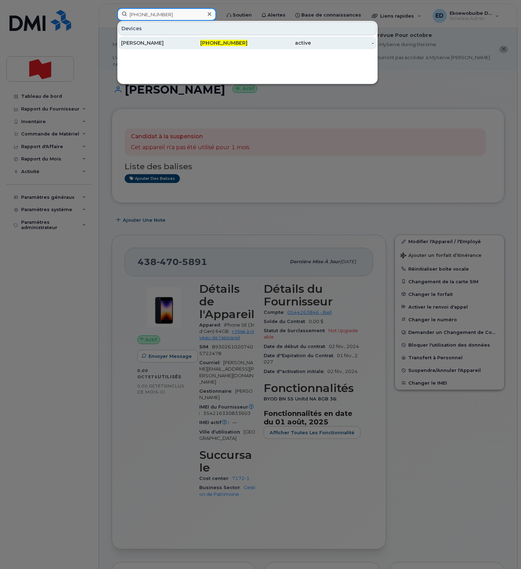
type input "514-793-2918"
click at [155, 43] on div "[PERSON_NAME]" at bounding box center [152, 42] width 63 height 7
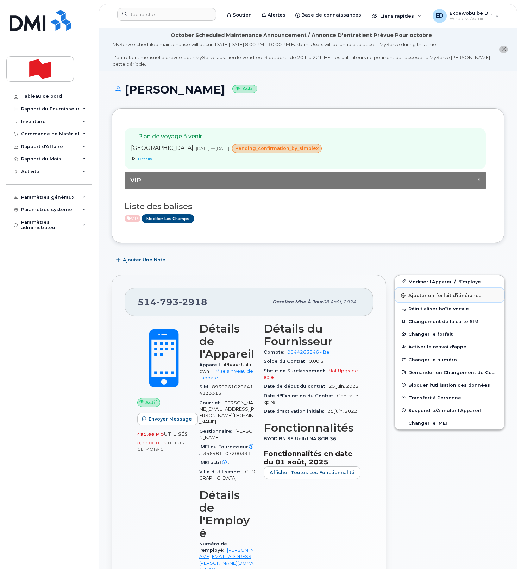
click at [422, 298] on span "Ajouter un forfait d’itinérance" at bounding box center [441, 296] width 81 height 7
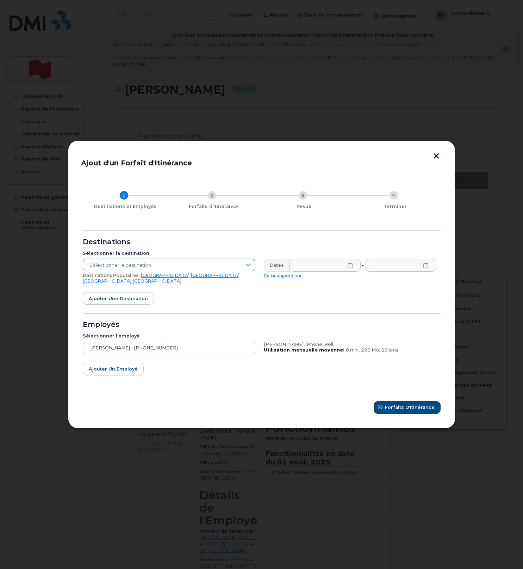
click at [182, 270] on span "Sélectionner la destination" at bounding box center [162, 265] width 158 height 13
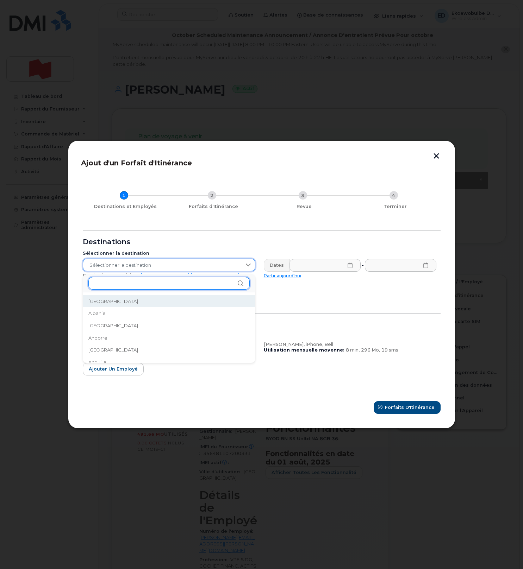
click at [121, 288] on input "text" at bounding box center [168, 283] width 161 height 13
type input "ital"
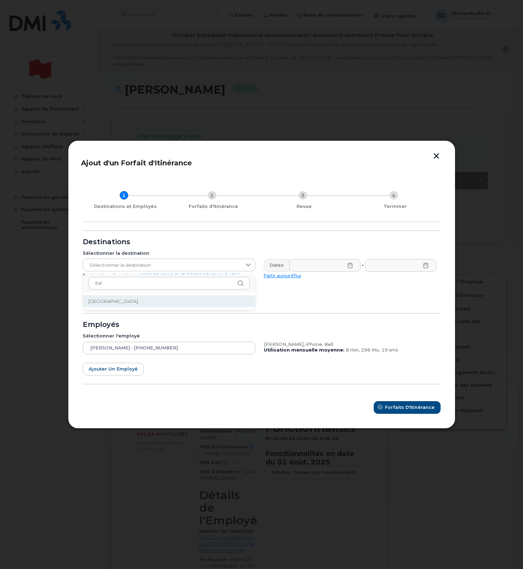
click at [112, 298] on li "Italie" at bounding box center [169, 301] width 173 height 12
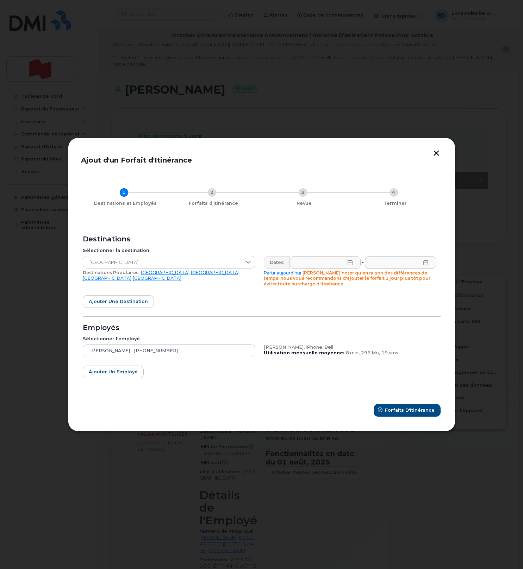
click at [351, 264] on icon at bounding box center [350, 263] width 6 height 6
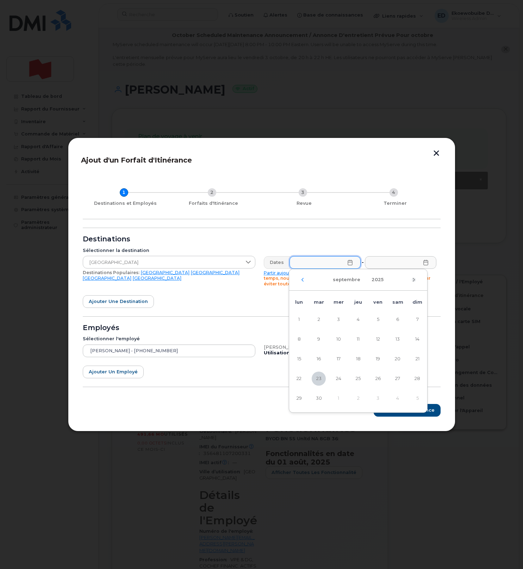
click at [412, 280] on icon "Mois suivant" at bounding box center [414, 280] width 4 height 6
click at [382, 339] on span "10" at bounding box center [378, 339] width 14 height 14
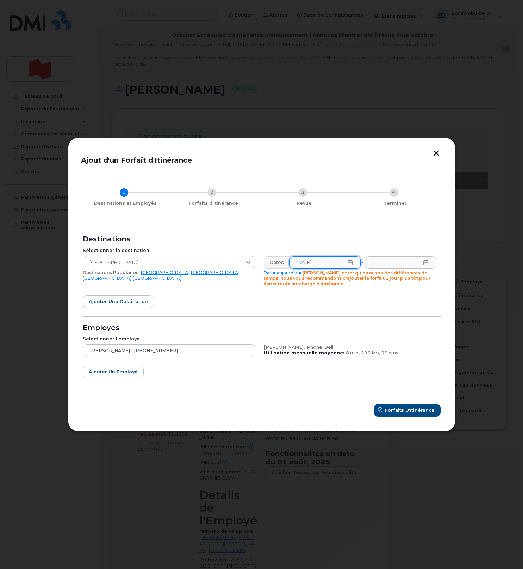
click at [348, 264] on icon at bounding box center [350, 263] width 5 height 6
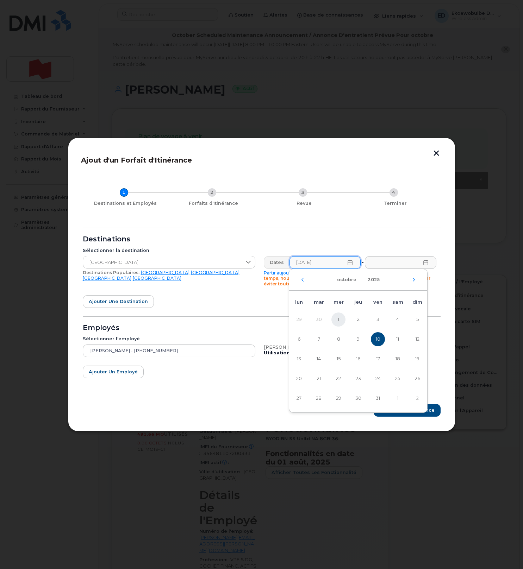
click at [339, 319] on span "1" at bounding box center [338, 320] width 14 height 14
type input "01/10/2025"
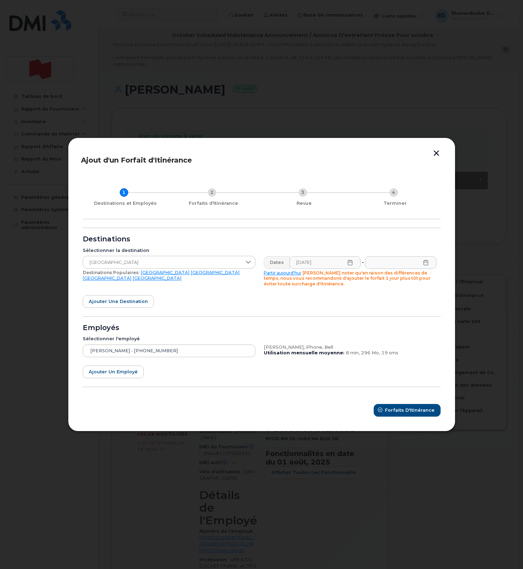
click at [426, 265] on icon at bounding box center [425, 263] width 5 height 6
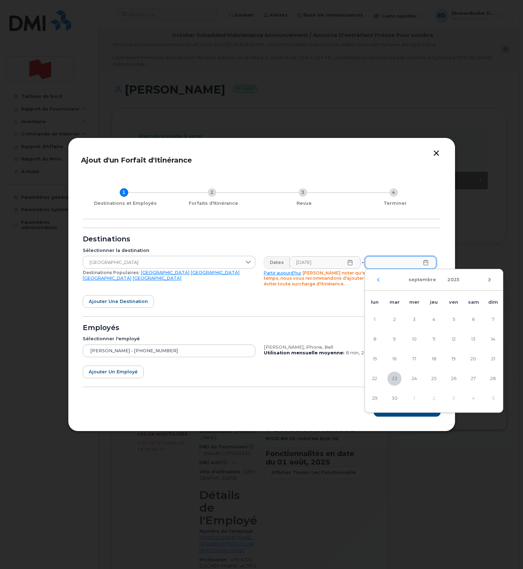
click at [490, 281] on icon "Mois suivant" at bounding box center [489, 280] width 4 height 6
click at [394, 360] on span "14" at bounding box center [394, 359] width 14 height 14
type input "14/10/2025"
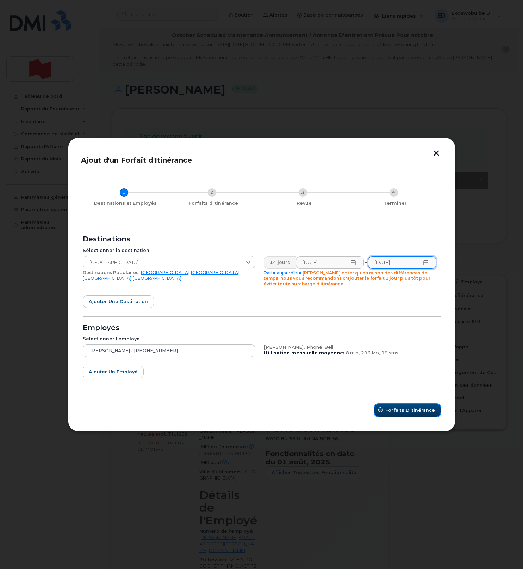
click at [406, 409] on span "Forfaits d'Itinérance" at bounding box center [410, 410] width 50 height 7
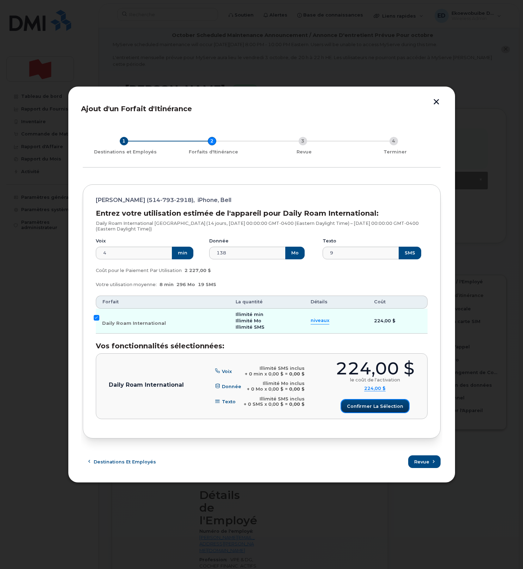
click at [365, 406] on span "Confirmer la sélection" at bounding box center [375, 406] width 56 height 7
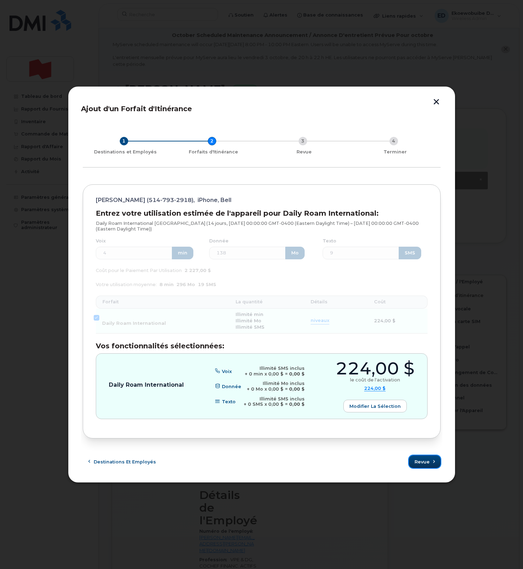
click at [423, 463] on span "Revue" at bounding box center [421, 462] width 15 height 7
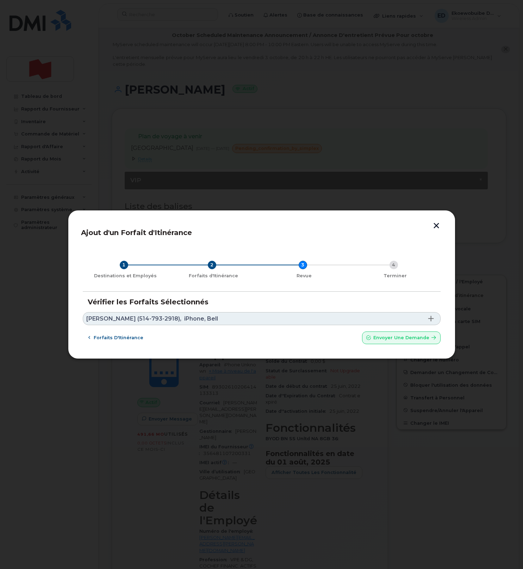
click at [221, 320] on link "Miguel Lacasse (514-793-2918), iPhone, Bell" at bounding box center [262, 318] width 358 height 13
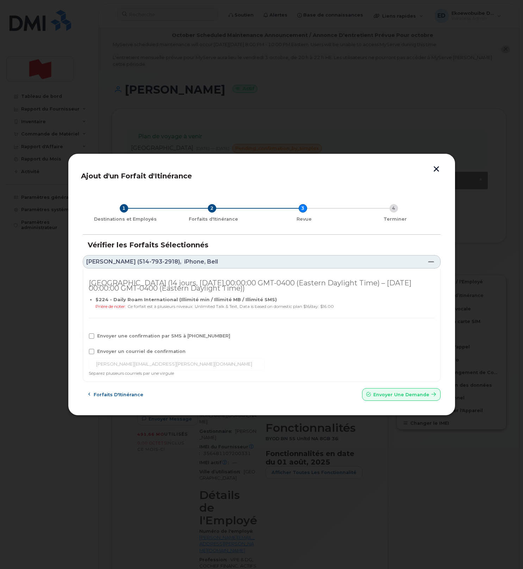
drag, startPoint x: 109, startPoint y: 338, endPoint x: 106, endPoint y: 343, distance: 5.4
click at [109, 338] on span "Envoyer une confirmation par SMS à 514-793-2918" at bounding box center [163, 335] width 133 height 5
click at [84, 337] on input "Envoyer une confirmation par SMS à 514-793-2918" at bounding box center [82, 335] width 4 height 4
checkbox input "true"
click at [104, 347] on div "Italie (14 jours, Wed Oct 01 2025 00:00:00 GMT-0400 (Eastern Daylight Time) – T…" at bounding box center [262, 326] width 358 height 114
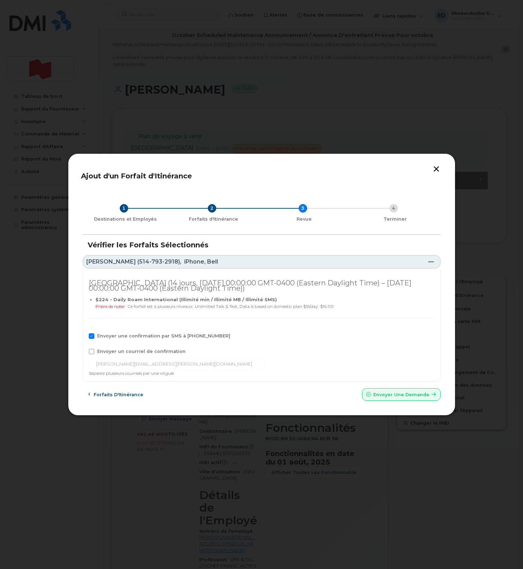
click at [104, 350] on span "Envoyer un courriel de confirmation" at bounding box center [141, 351] width 88 height 5
click at [84, 350] on input "Envoyer un courriel de confirmation" at bounding box center [82, 351] width 4 height 4
checkbox input "true"
drag, startPoint x: 173, startPoint y: 367, endPoint x: 92, endPoint y: 366, distance: 81.0
click at [93, 366] on input "[PERSON_NAME][EMAIL_ADDRESS][PERSON_NAME][DOMAIN_NAME]" at bounding box center [177, 364] width 176 height 13
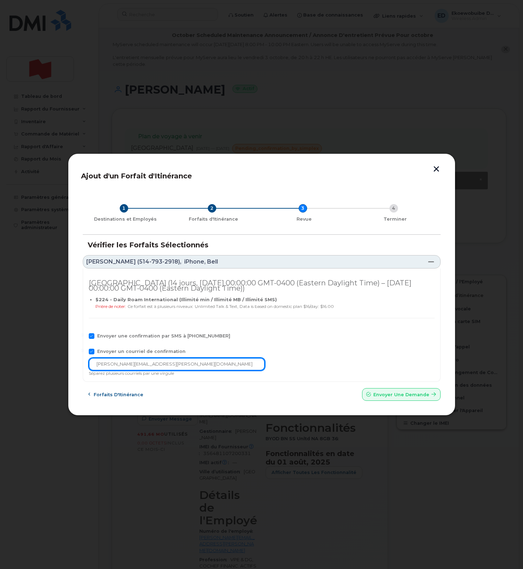
paste input "telecom-voix"
type input "telecom-voix@bnc.ca"
click at [385, 401] on button "Envoyer une Demande" at bounding box center [401, 394] width 79 height 13
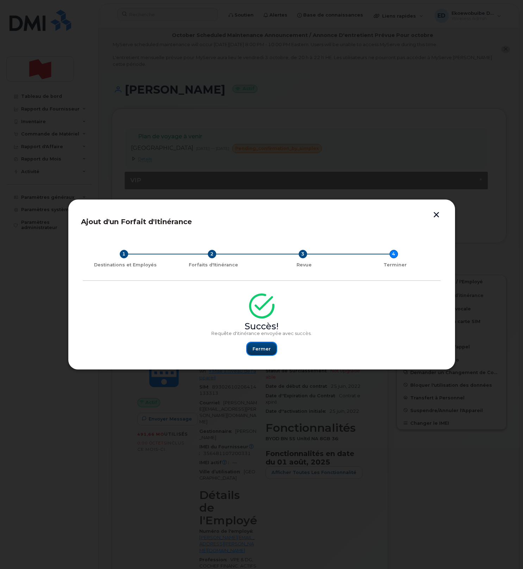
drag, startPoint x: 264, startPoint y: 348, endPoint x: 270, endPoint y: 345, distance: 7.3
click at [264, 348] on span "Fermer" at bounding box center [261, 349] width 18 height 7
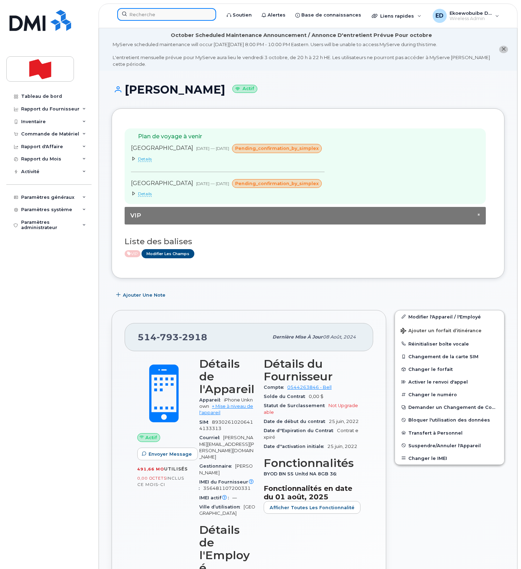
click at [151, 15] on input at bounding box center [166, 14] width 99 height 13
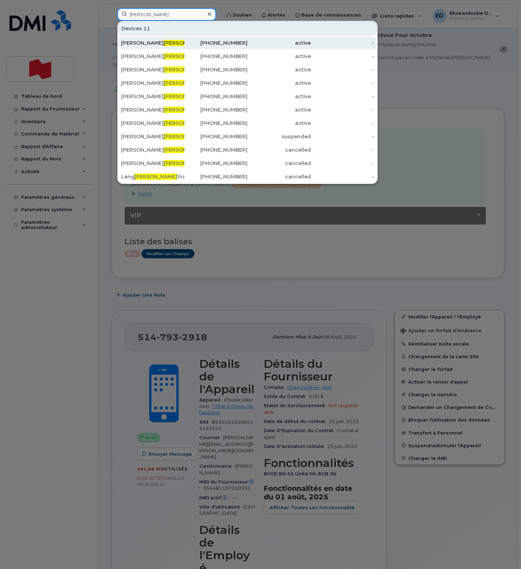
type input "[PERSON_NAME]"
click at [178, 46] on div "[PERSON_NAME] [PERSON_NAME] elle" at bounding box center [152, 42] width 63 height 7
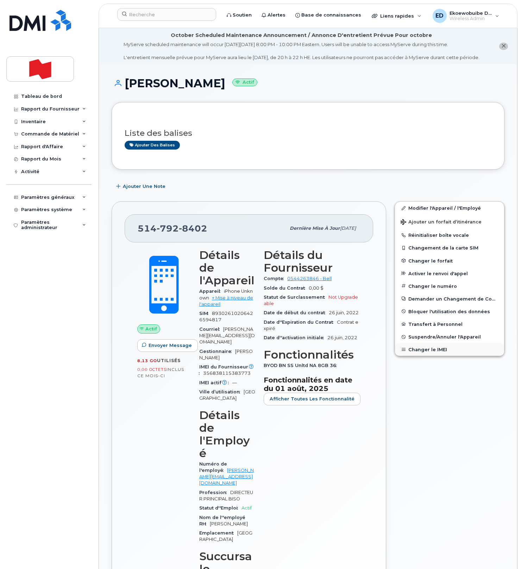
click at [429, 355] on button "Changer le IMEI" at bounding box center [449, 349] width 109 height 13
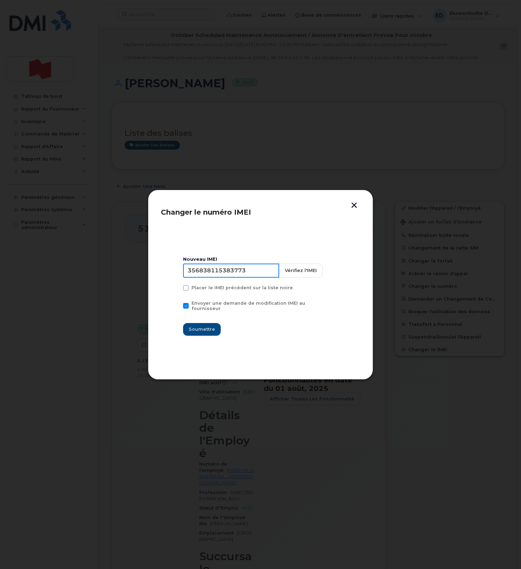
click at [237, 273] on input "356838115383773" at bounding box center [231, 271] width 96 height 14
type input "354216330976873"
click at [215, 326] on span "Soumettre" at bounding box center [202, 329] width 26 height 7
